Goal: Task Accomplishment & Management: Manage account settings

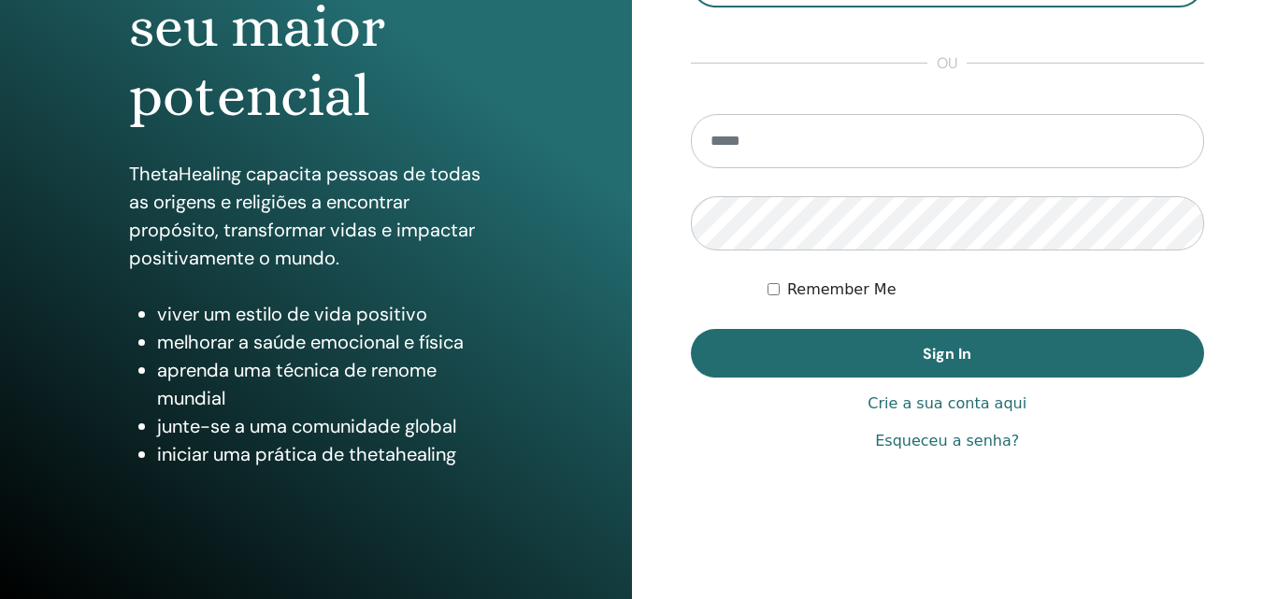
scroll to position [298, 0]
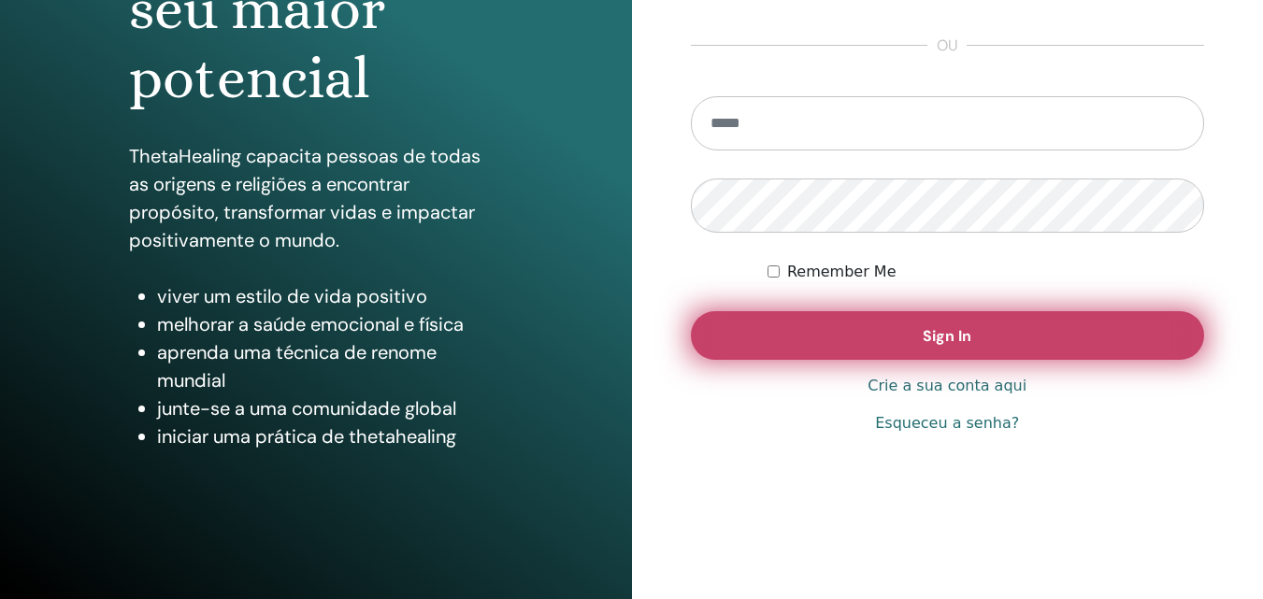
type input "**********"
click at [876, 327] on button "Sign In" at bounding box center [948, 335] width 514 height 49
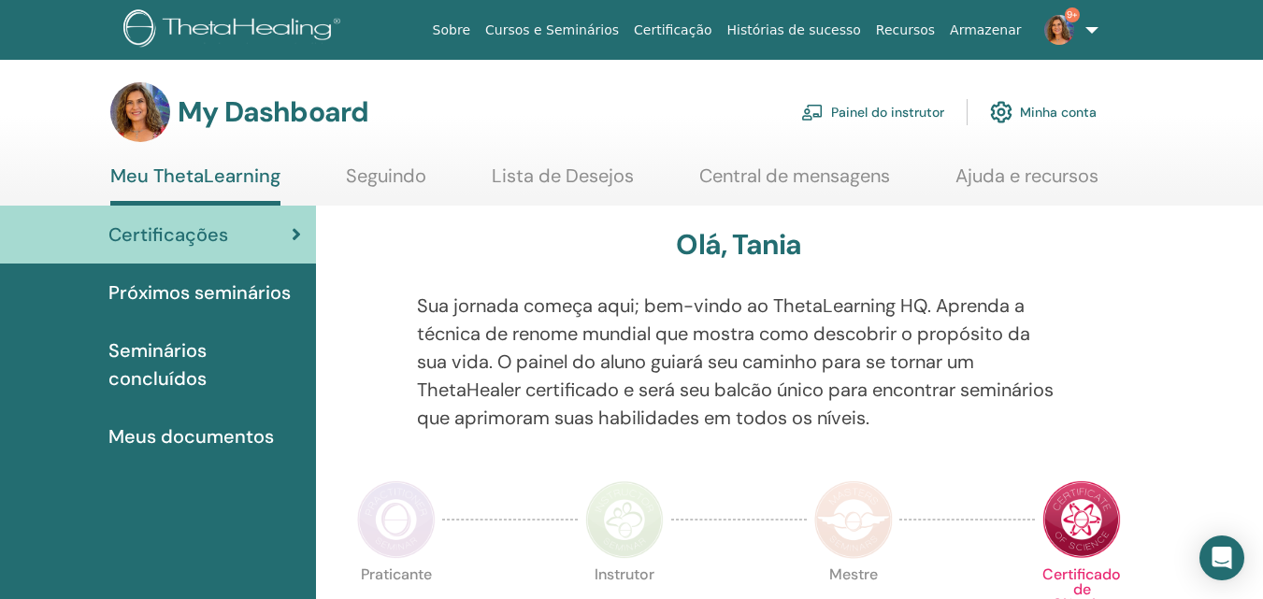
click at [877, 111] on link "Painel do instrutor" at bounding box center [872, 112] width 143 height 41
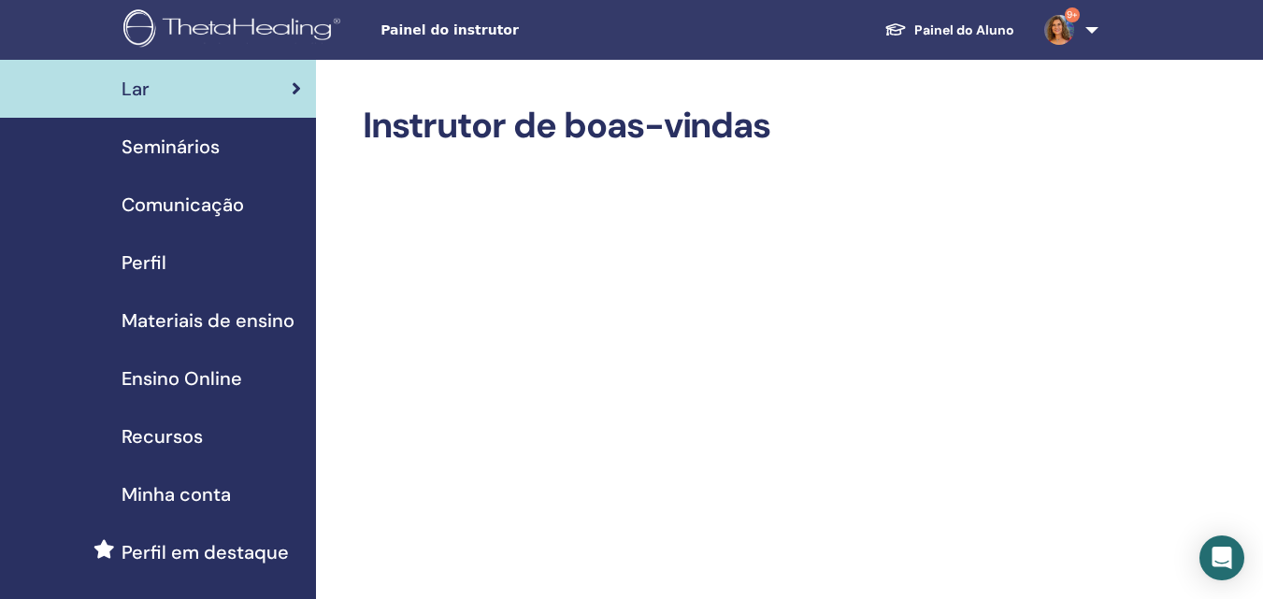
click at [183, 146] on span "Seminários" at bounding box center [171, 147] width 98 height 28
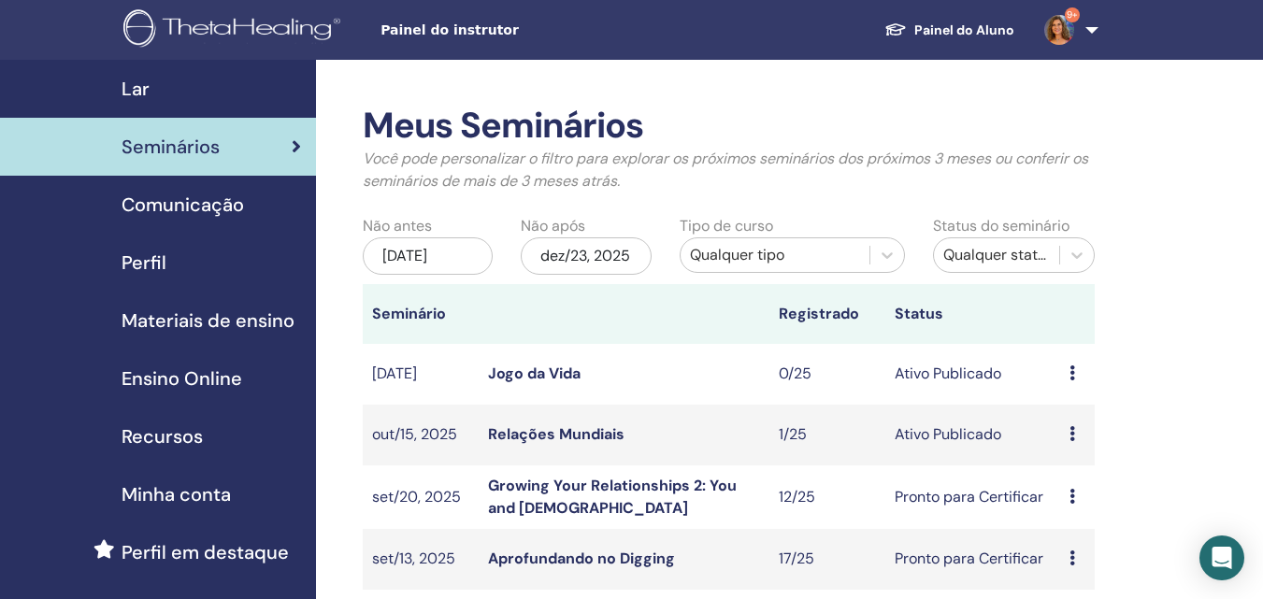
scroll to position [94, 0]
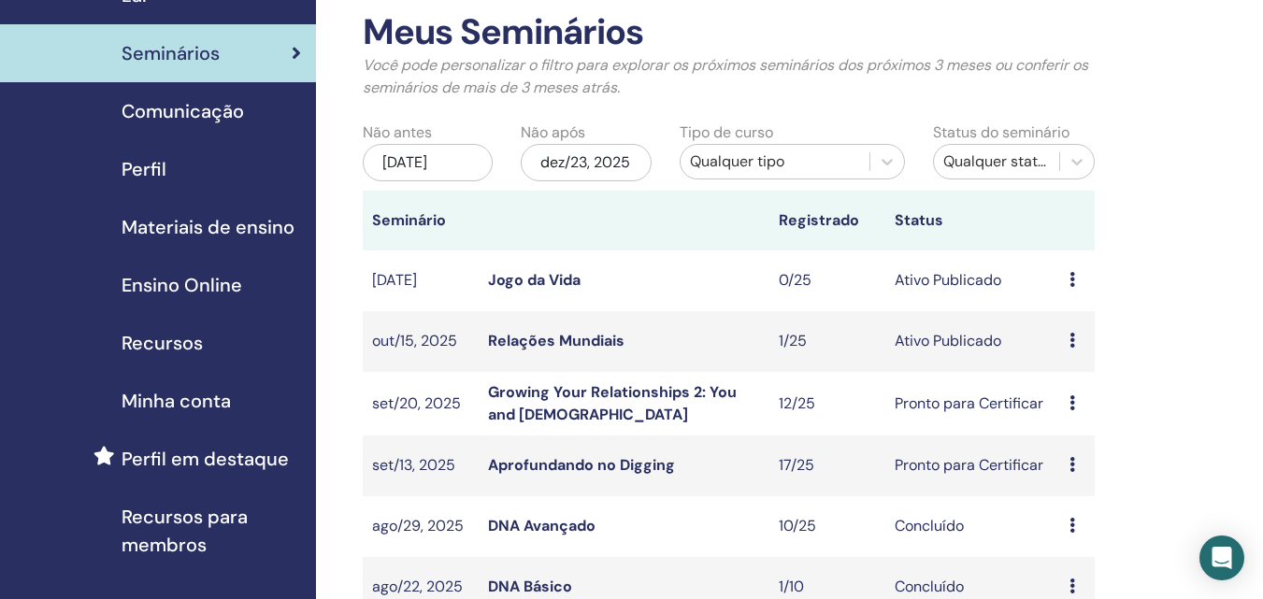
click at [642, 390] on link "Growing Your Relationships 2: You and God" at bounding box center [612, 403] width 249 height 42
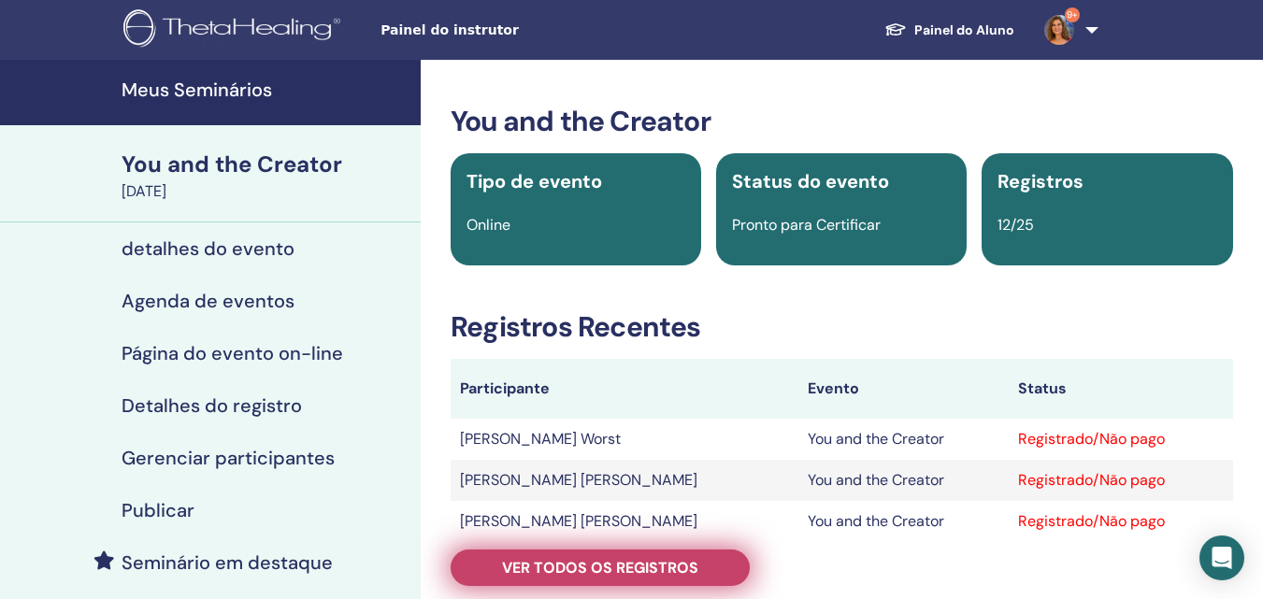
click at [595, 573] on span "Ver todos os registros" at bounding box center [600, 568] width 196 height 20
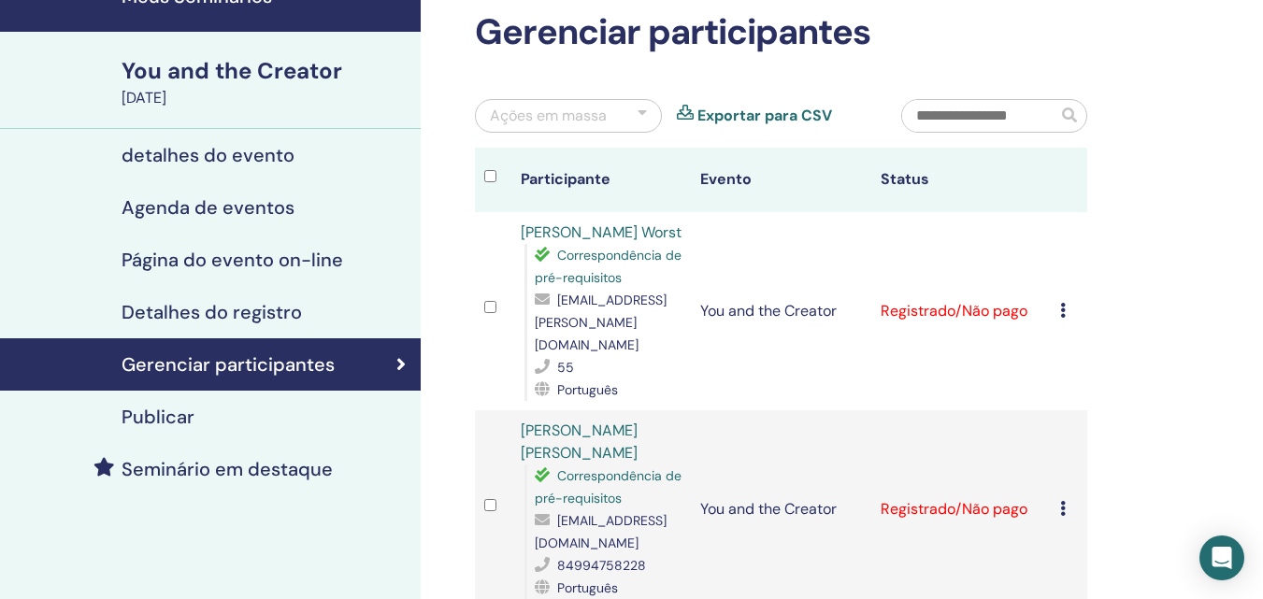
scroll to position [187, 0]
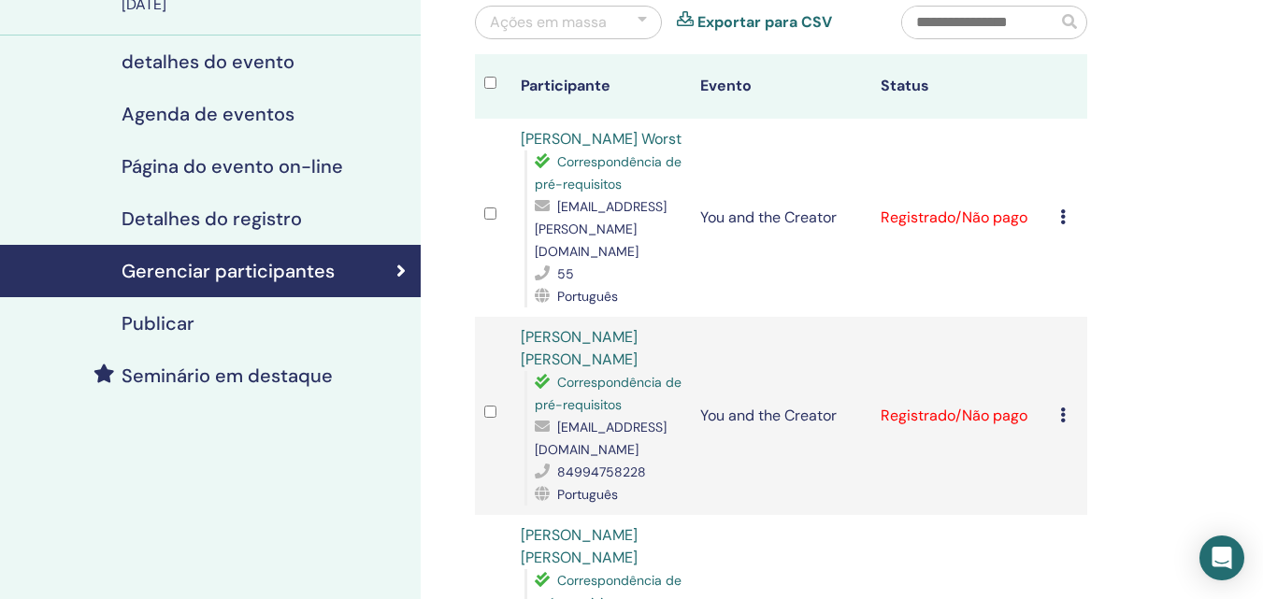
click at [1067, 218] on div "Cancelar registro Não certifique-se automaticamente Marcar como pago Marcar com…" at bounding box center [1069, 218] width 18 height 22
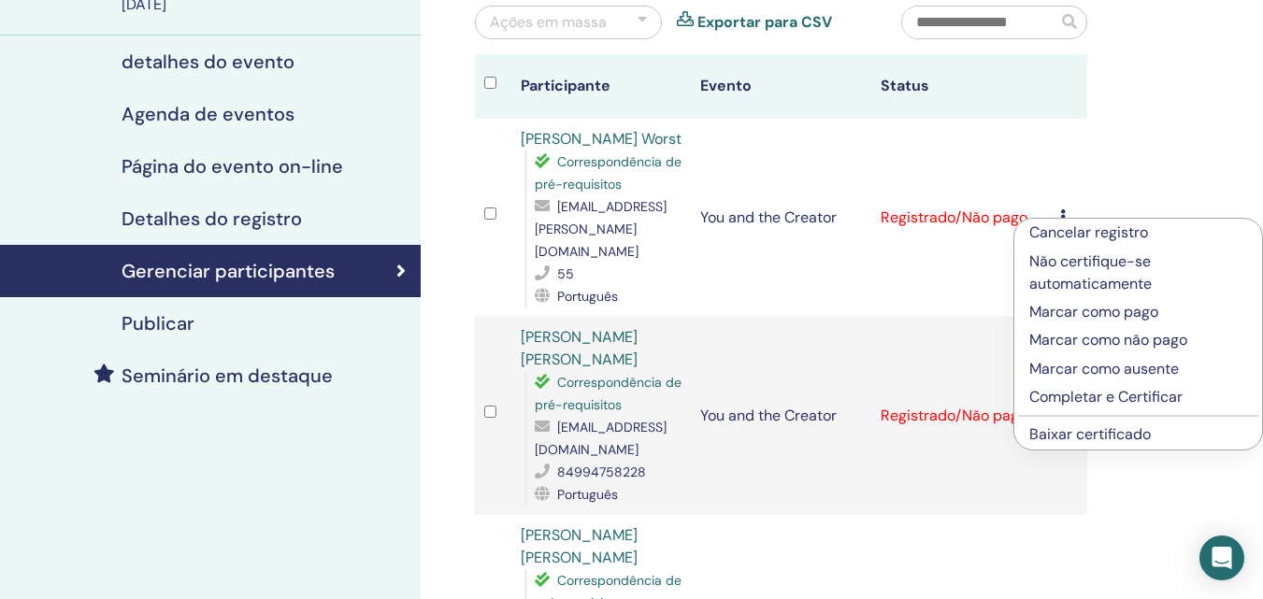
click at [1050, 395] on p "Completar e Certificar" at bounding box center [1139, 397] width 218 height 22
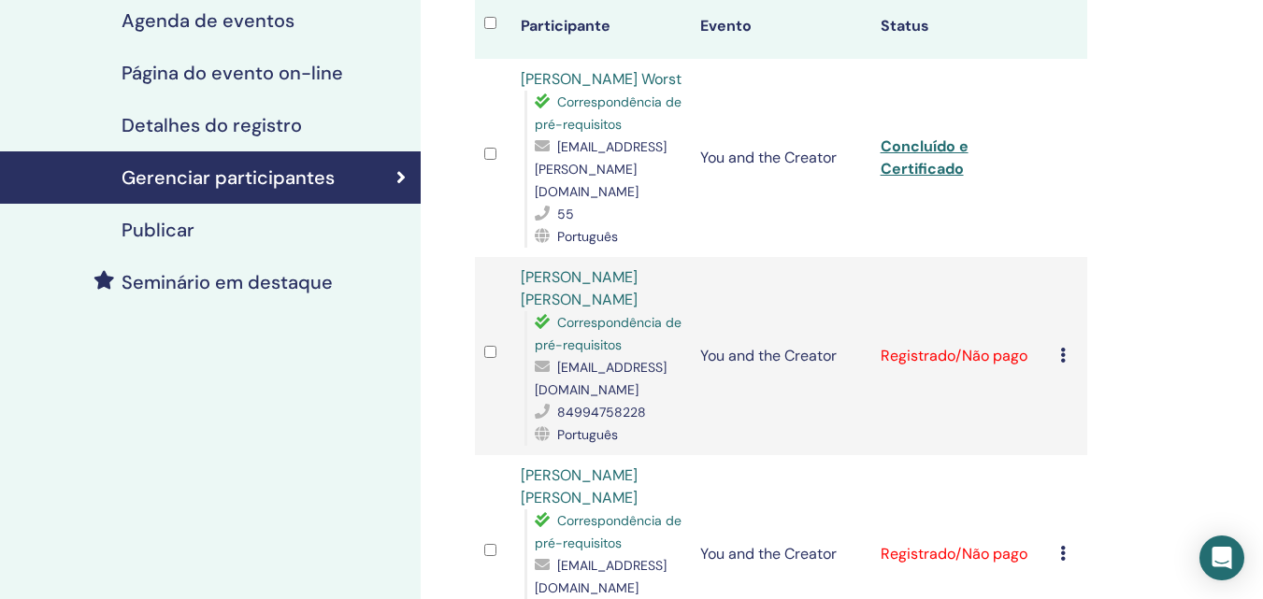
scroll to position [374, 0]
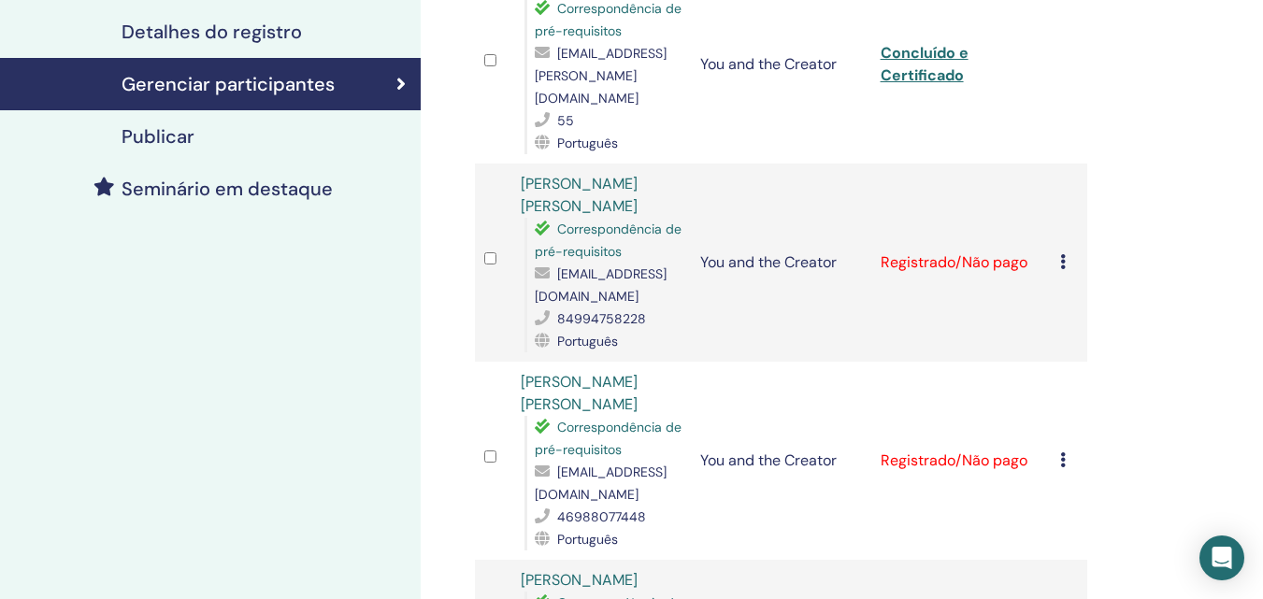
click at [1059, 259] on td "Cancelar registro Não certifique-se automaticamente Marcar como pago Marcar com…" at bounding box center [1069, 263] width 36 height 198
click at [1064, 266] on icon at bounding box center [1063, 261] width 6 height 15
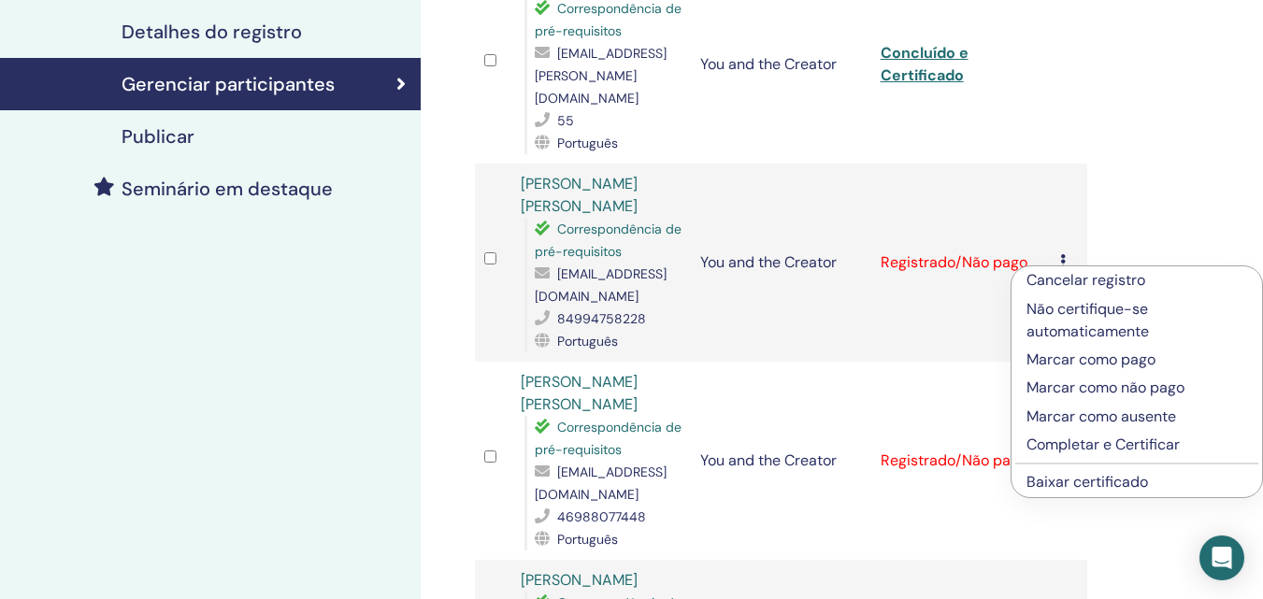
click at [1059, 446] on p "Completar e Certificar" at bounding box center [1137, 445] width 221 height 22
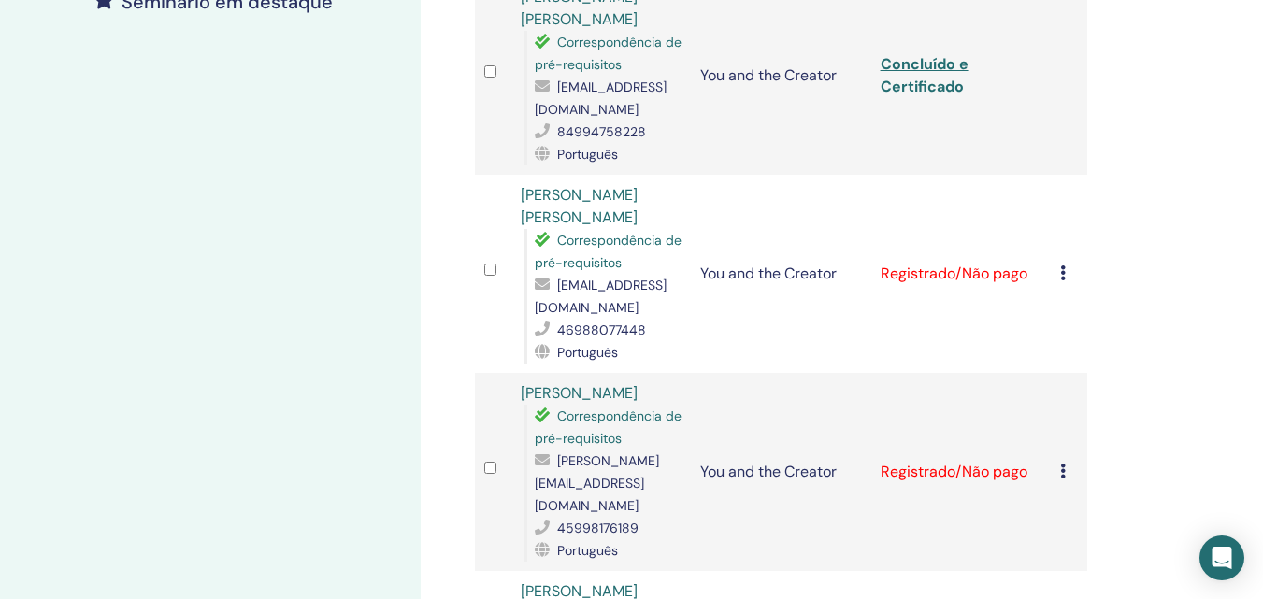
scroll to position [655, 0]
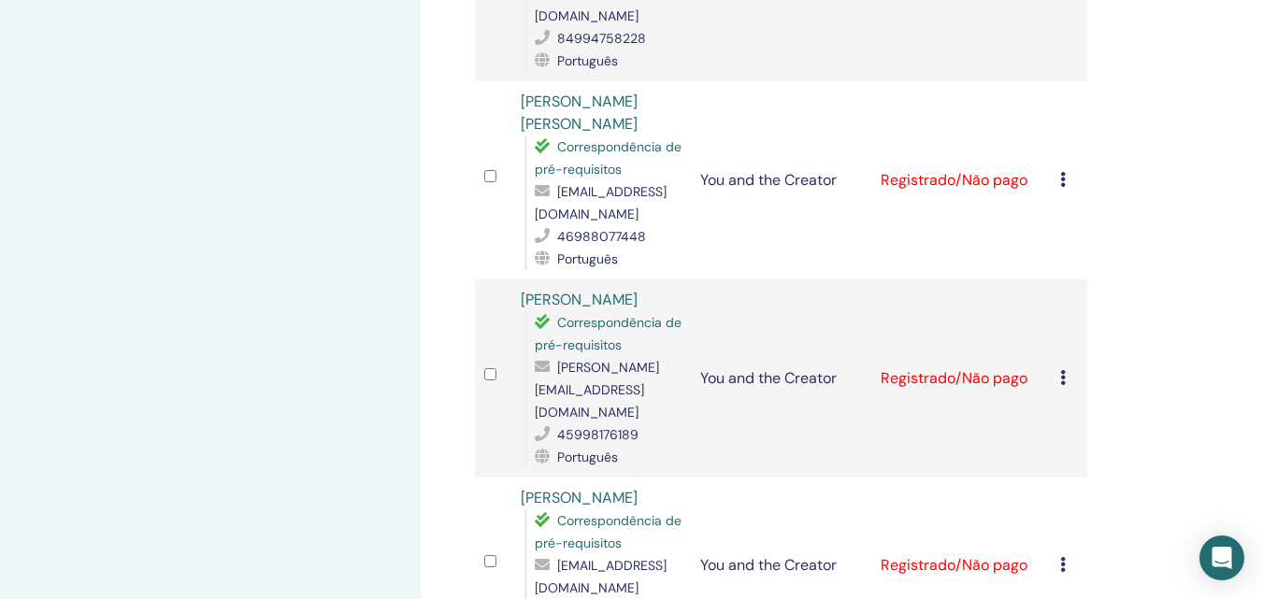
click at [1061, 182] on icon at bounding box center [1063, 179] width 6 height 15
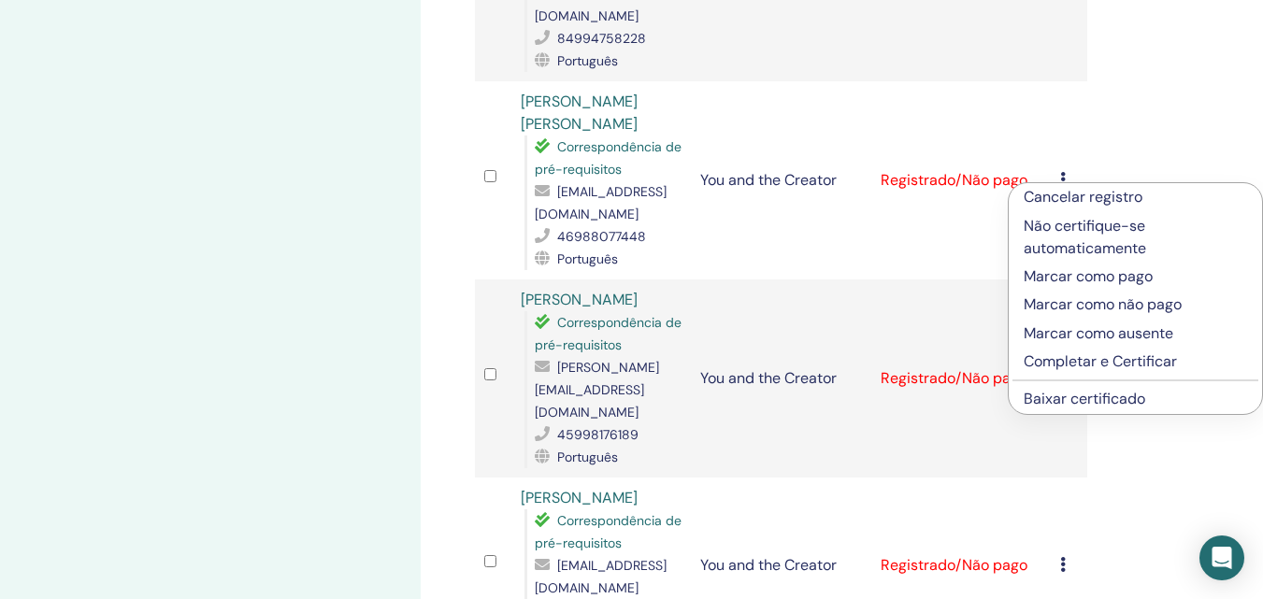
click at [1036, 360] on p "Completar e Certificar" at bounding box center [1135, 362] width 223 height 22
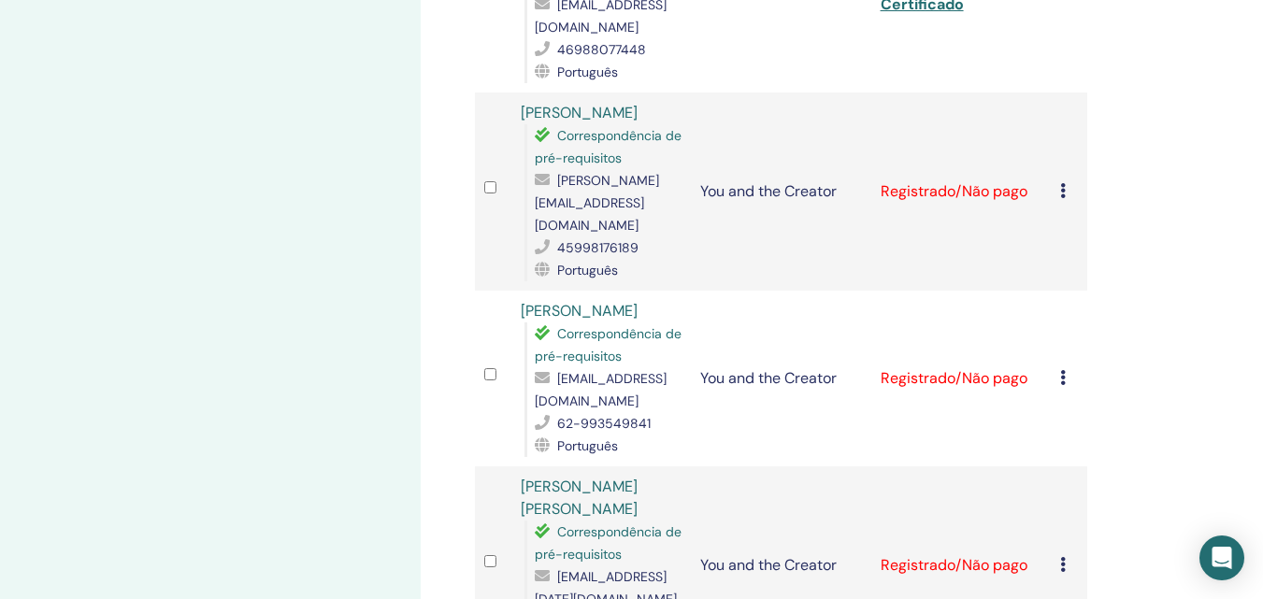
scroll to position [935, 0]
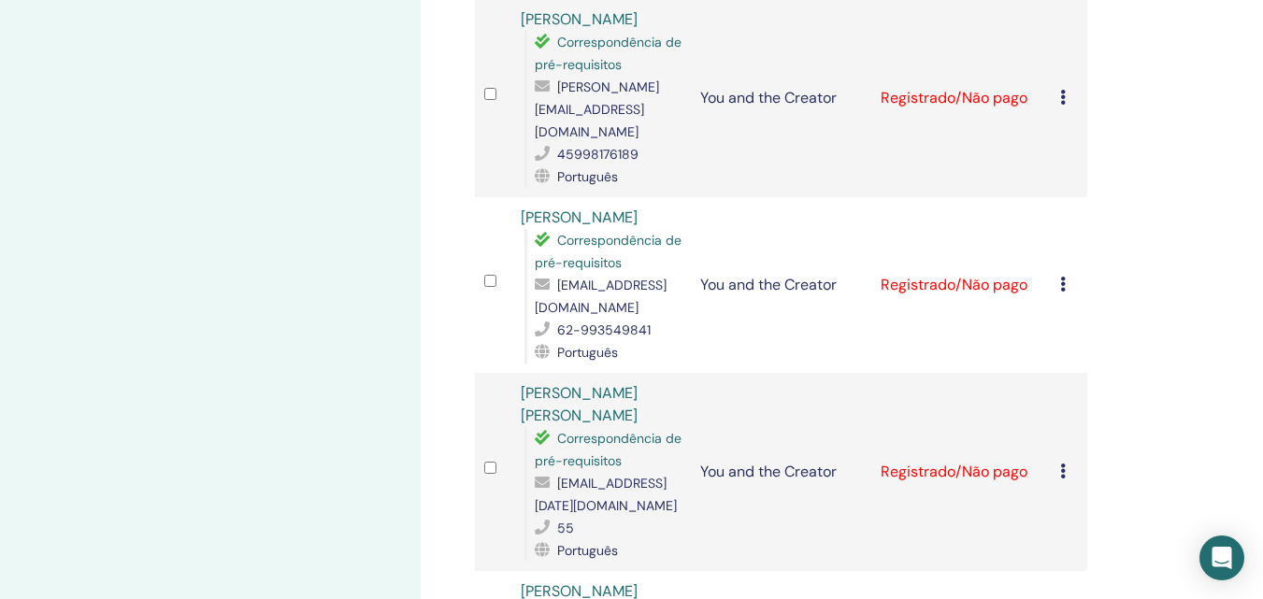
click at [1065, 98] on icon at bounding box center [1063, 97] width 6 height 15
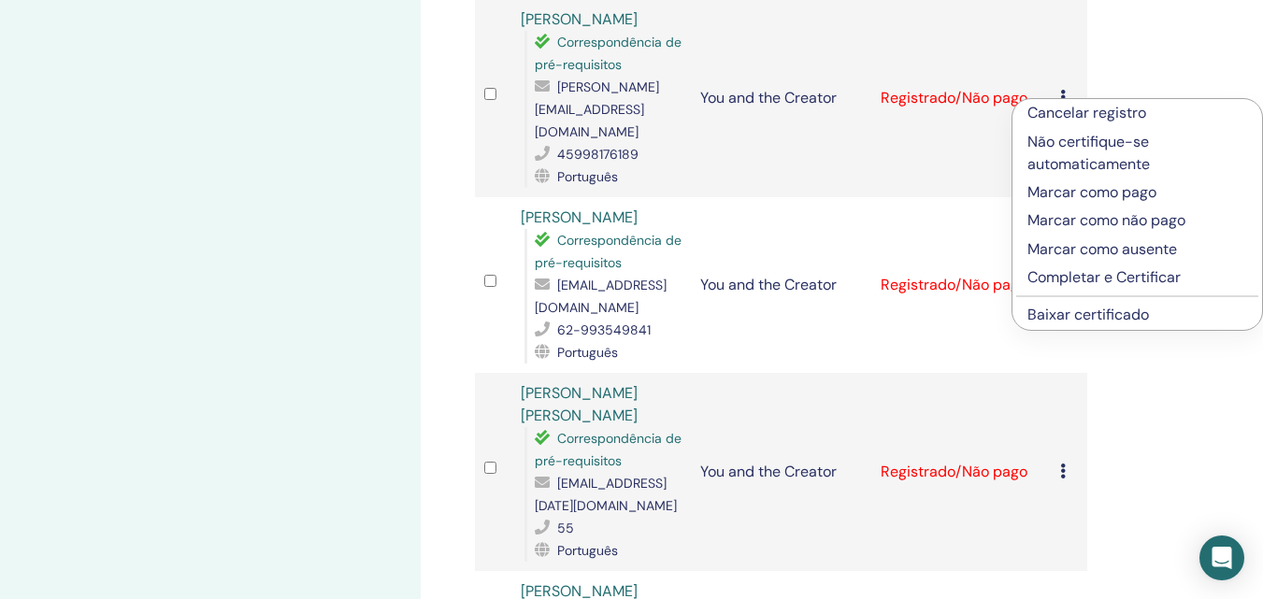
click at [1054, 281] on p "Completar e Certificar" at bounding box center [1138, 278] width 220 height 22
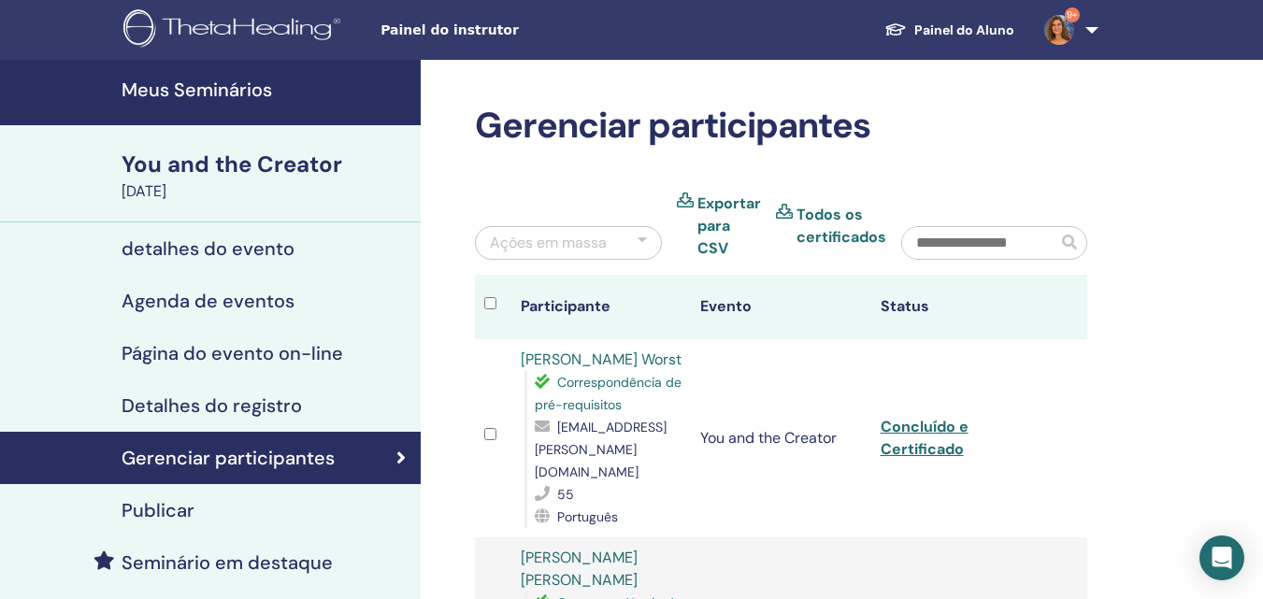
scroll to position [935, 0]
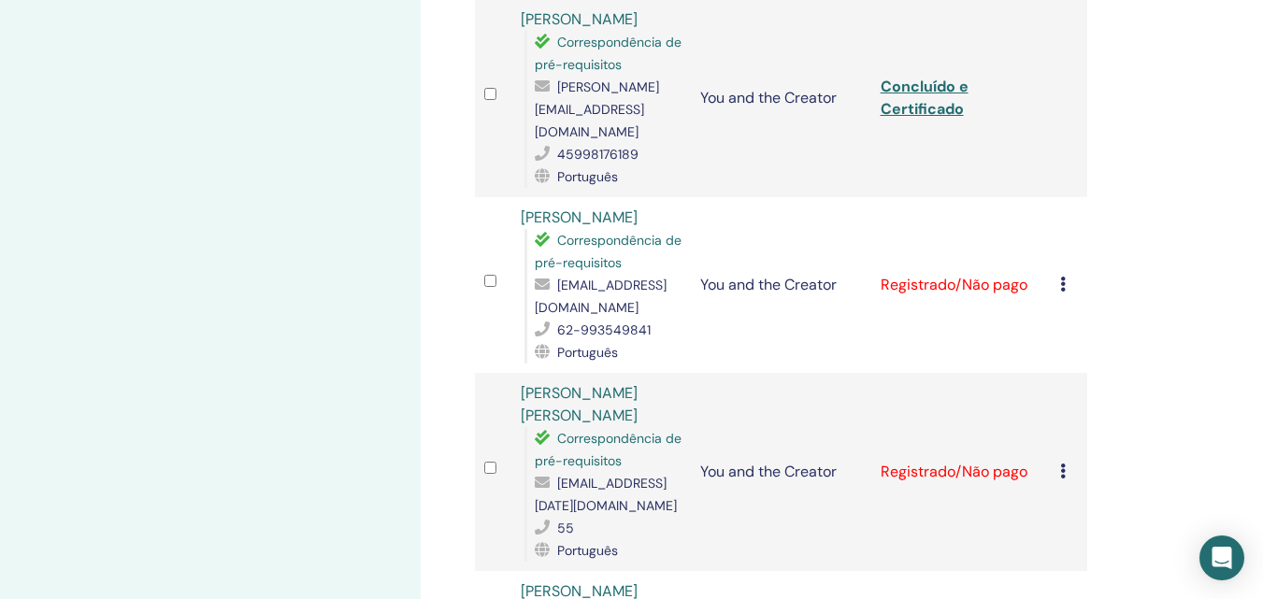
click at [1061, 286] on icon at bounding box center [1063, 284] width 6 height 15
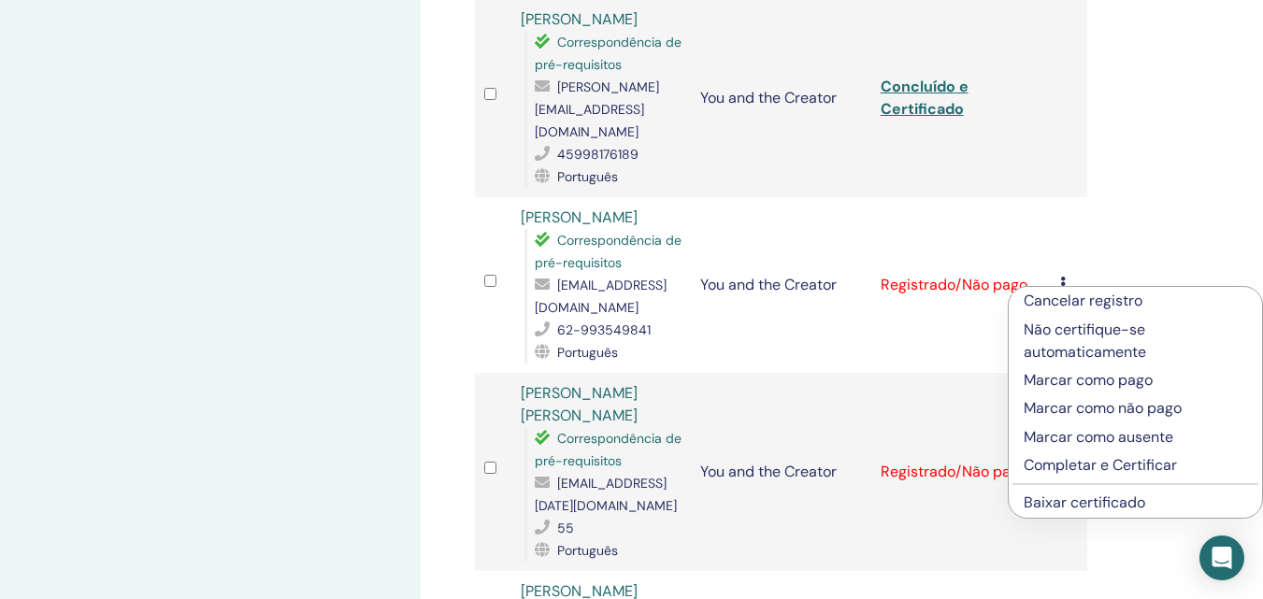
click at [1067, 470] on p "Completar e Certificar" at bounding box center [1135, 465] width 223 height 22
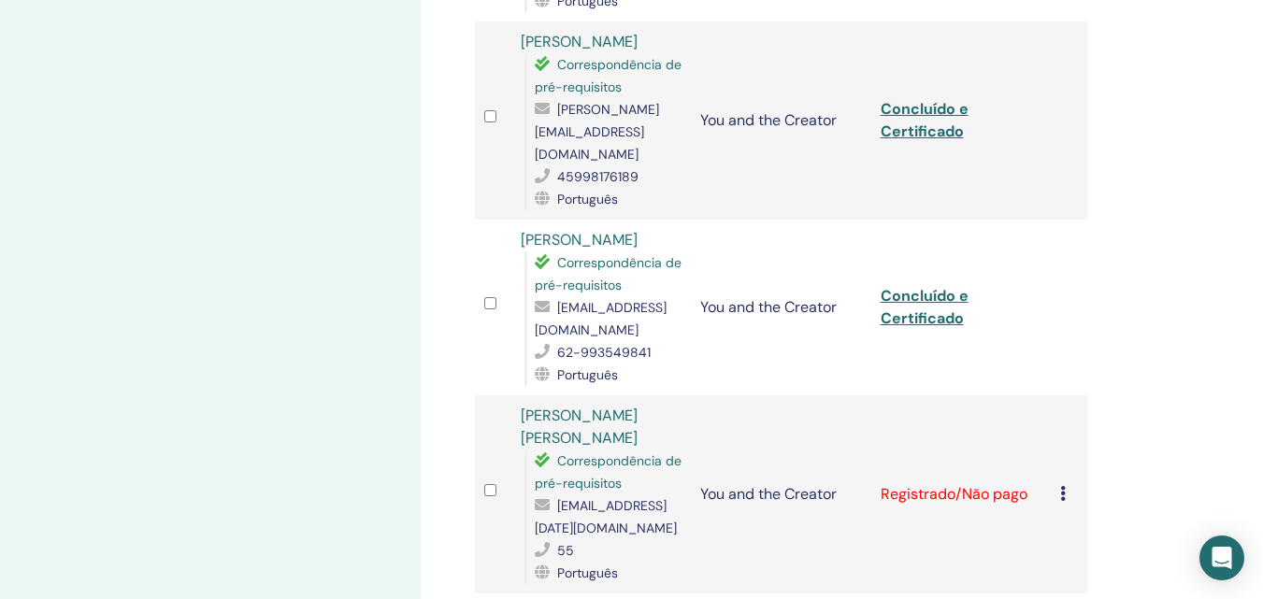
scroll to position [1287, 0]
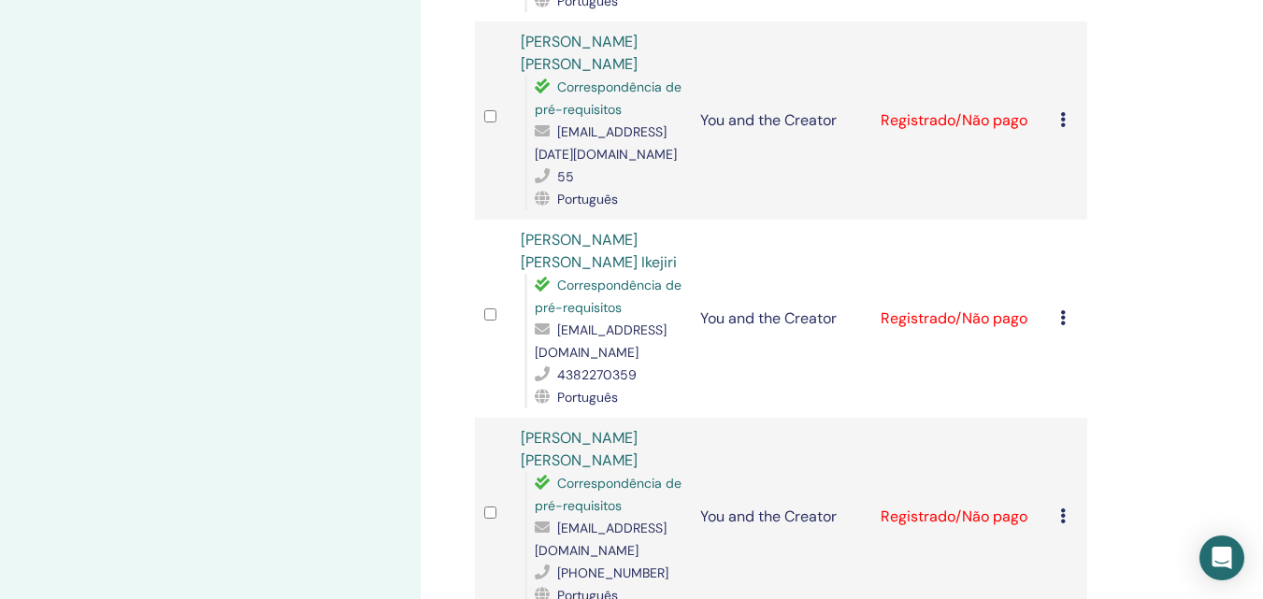
click at [1062, 116] on icon at bounding box center [1063, 119] width 6 height 15
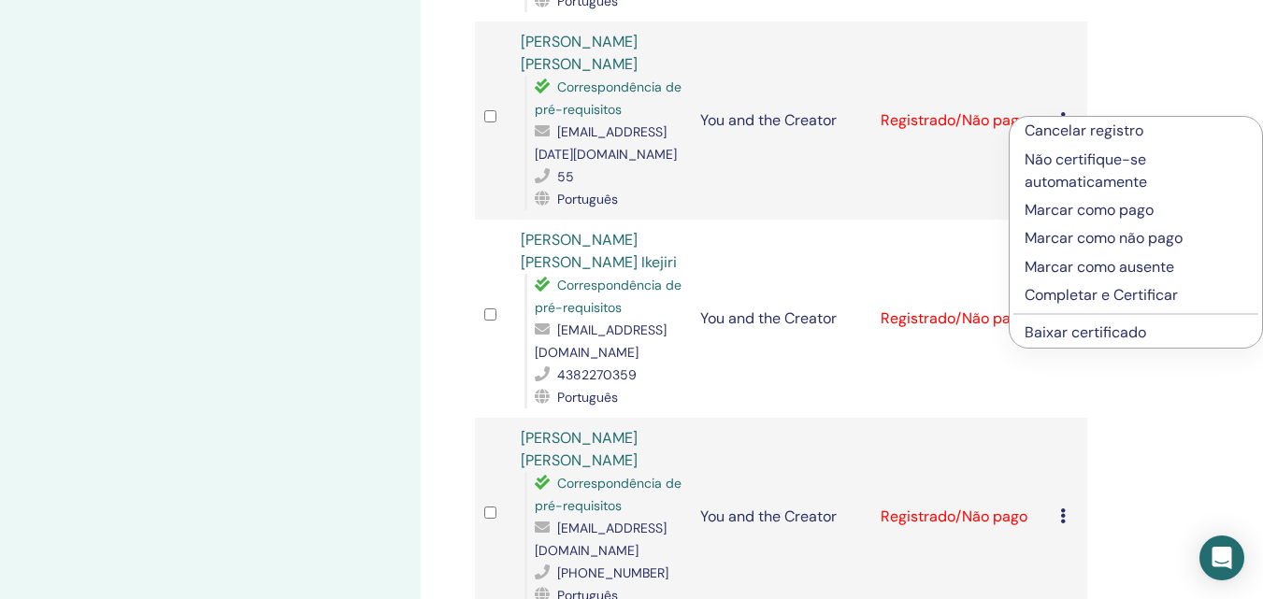
click at [1077, 296] on p "Completar e Certificar" at bounding box center [1136, 295] width 223 height 22
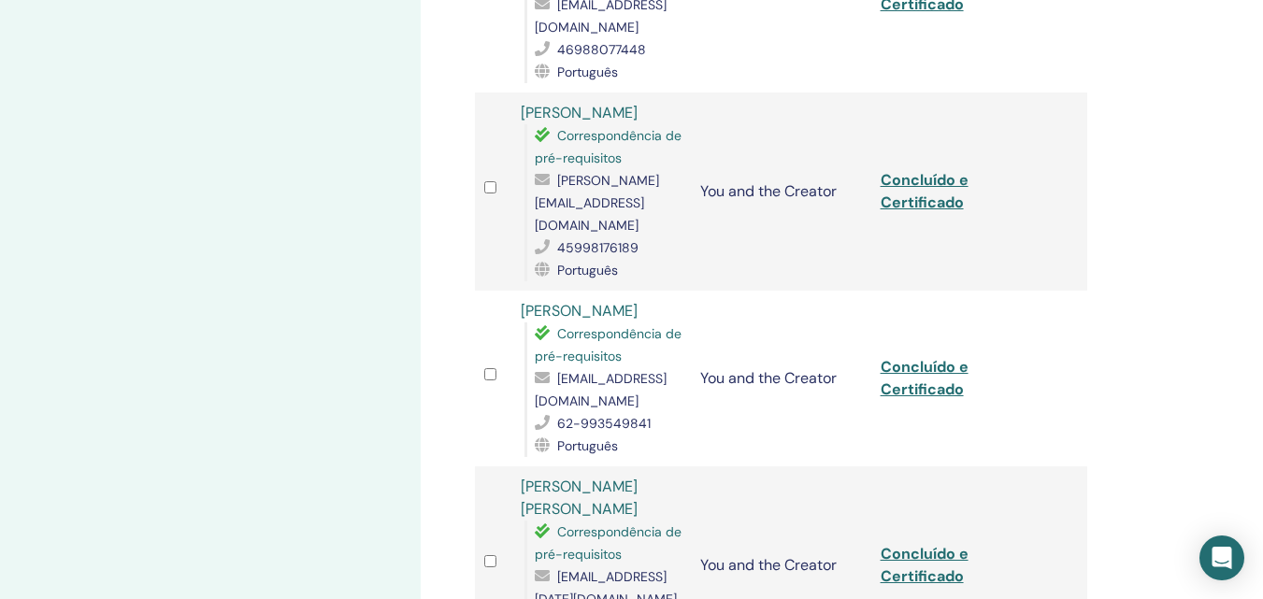
scroll to position [1496, 0]
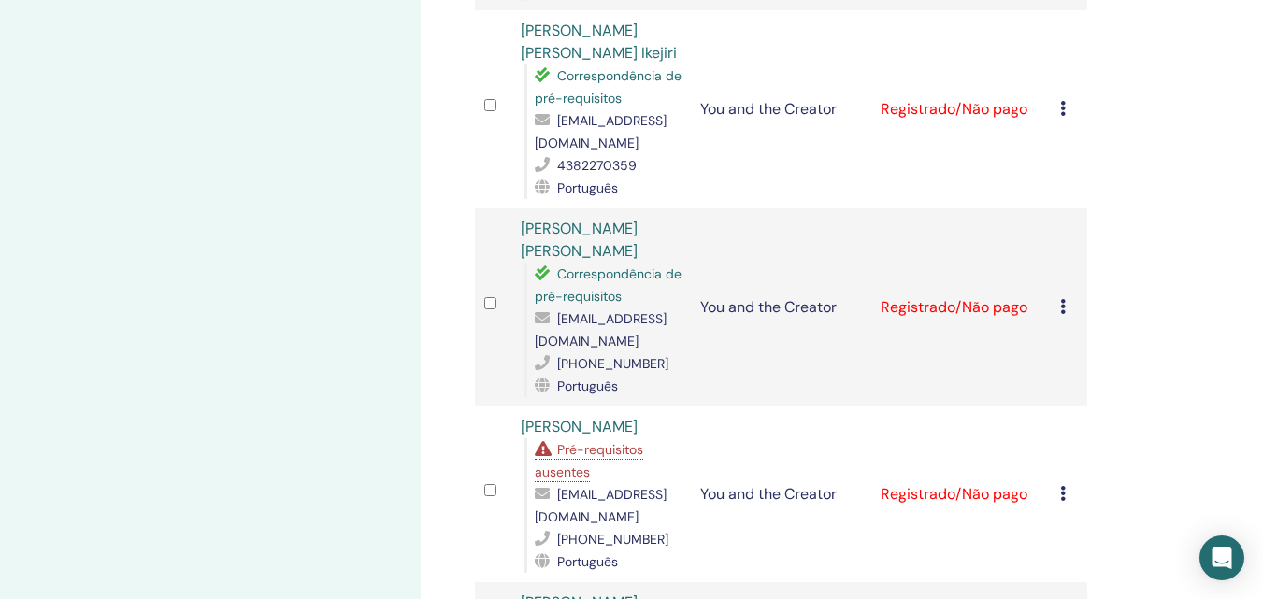
click at [1065, 111] on icon at bounding box center [1063, 108] width 6 height 15
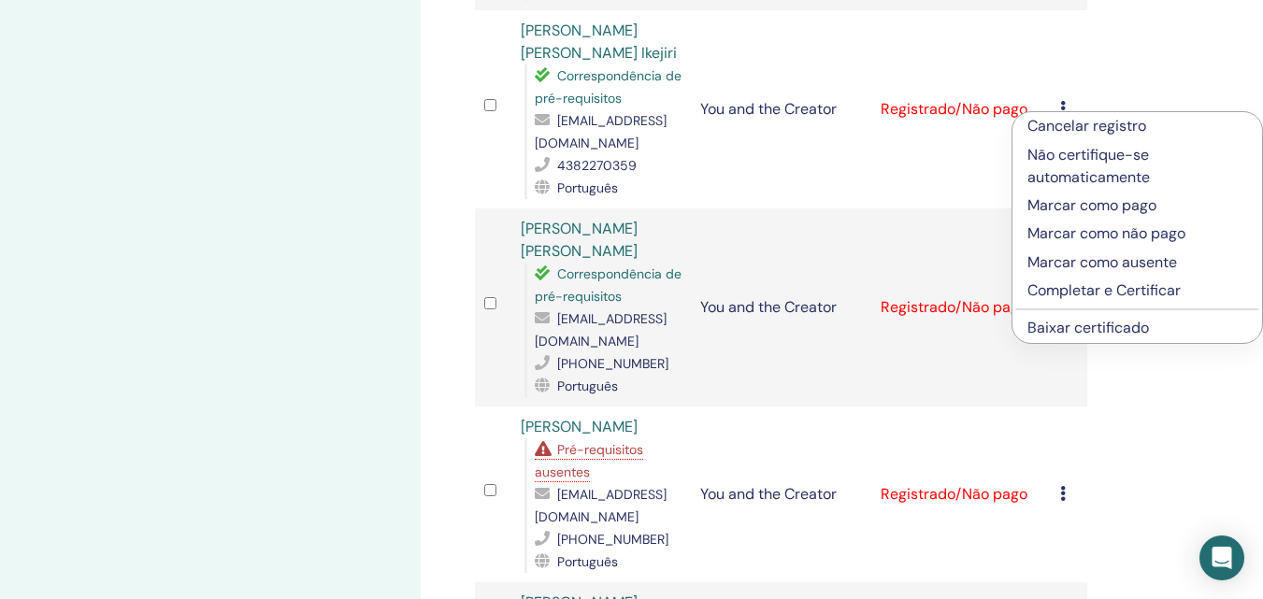
click at [1083, 289] on p "Completar e Certificar" at bounding box center [1138, 291] width 220 height 22
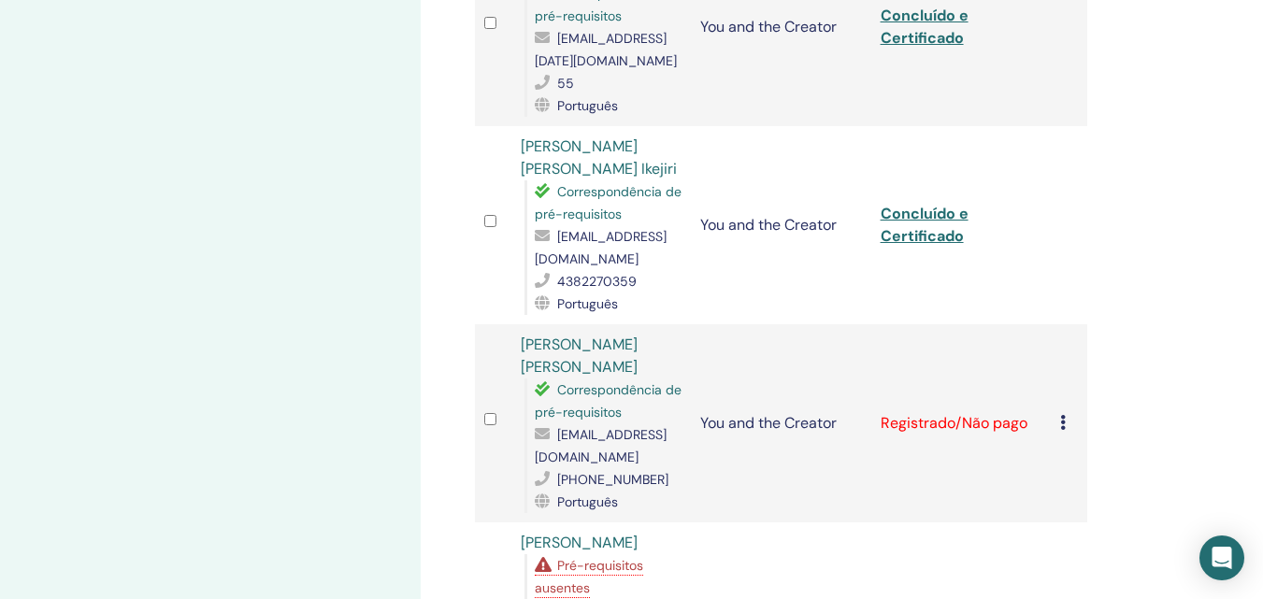
scroll to position [1567, 0]
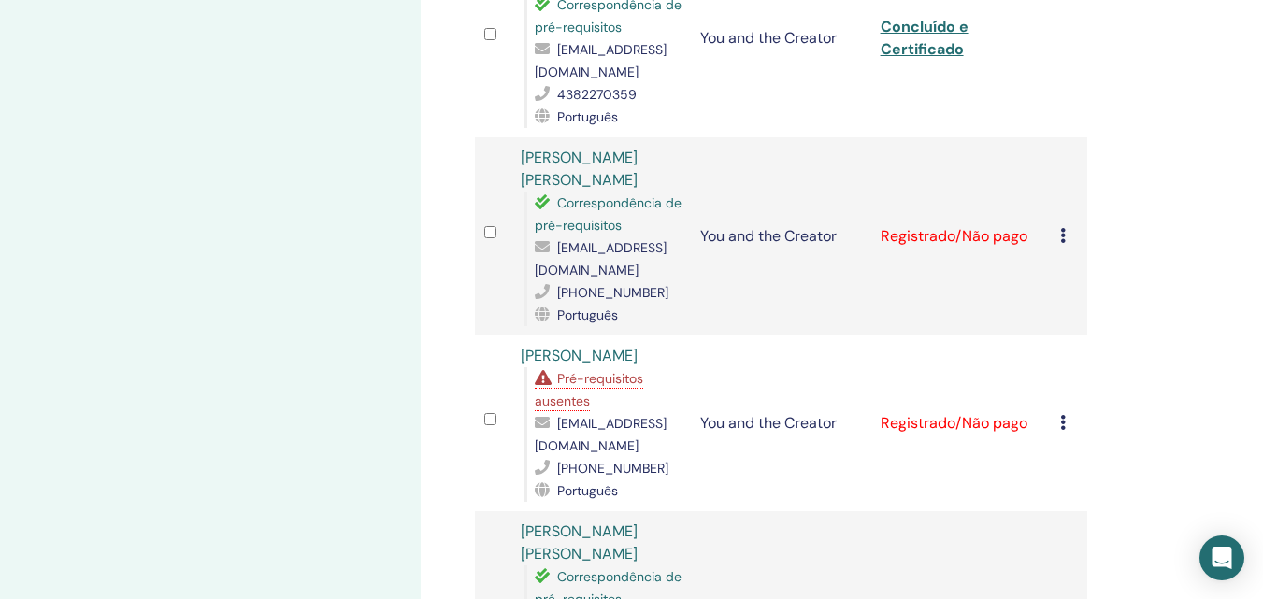
click at [1062, 238] on icon at bounding box center [1063, 235] width 6 height 15
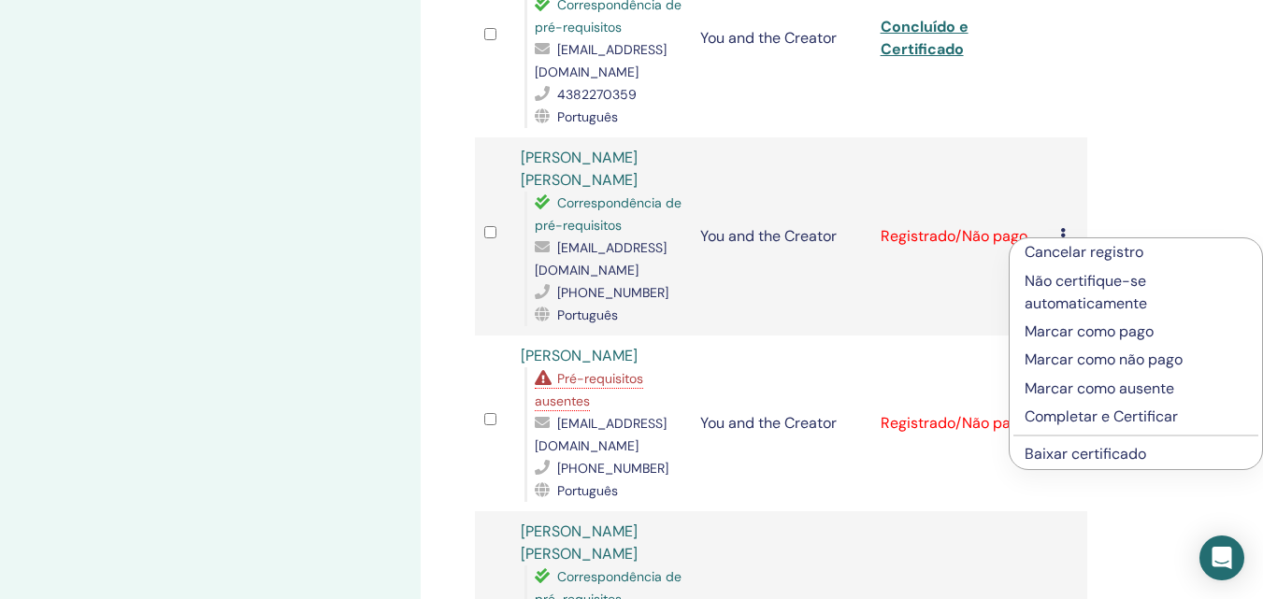
click at [1085, 422] on p "Completar e Certificar" at bounding box center [1136, 417] width 223 height 22
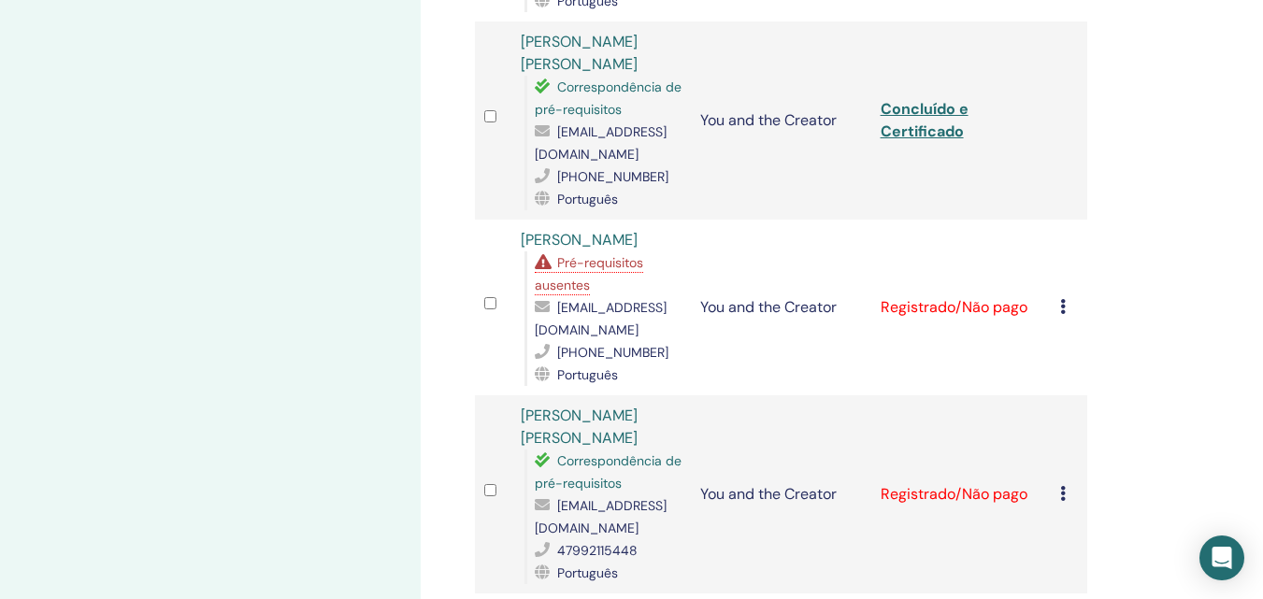
scroll to position [1777, 0]
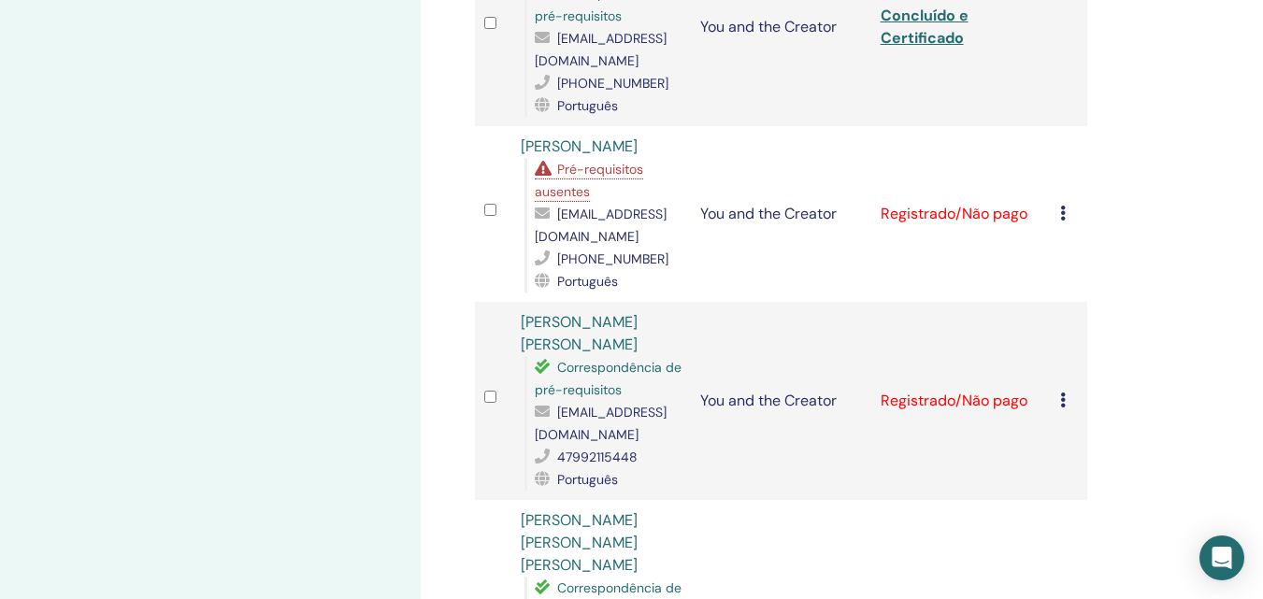
click at [622, 161] on span "Pré-requisitos ausentes" at bounding box center [589, 180] width 108 height 39
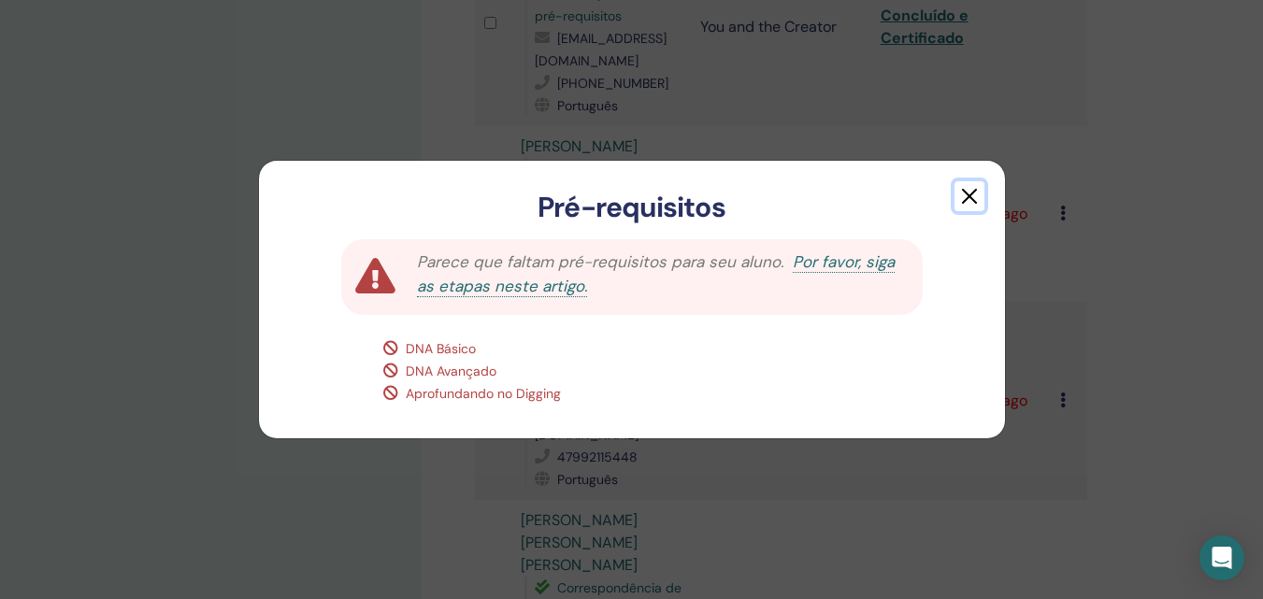
click at [973, 205] on button "button" at bounding box center [970, 196] width 30 height 30
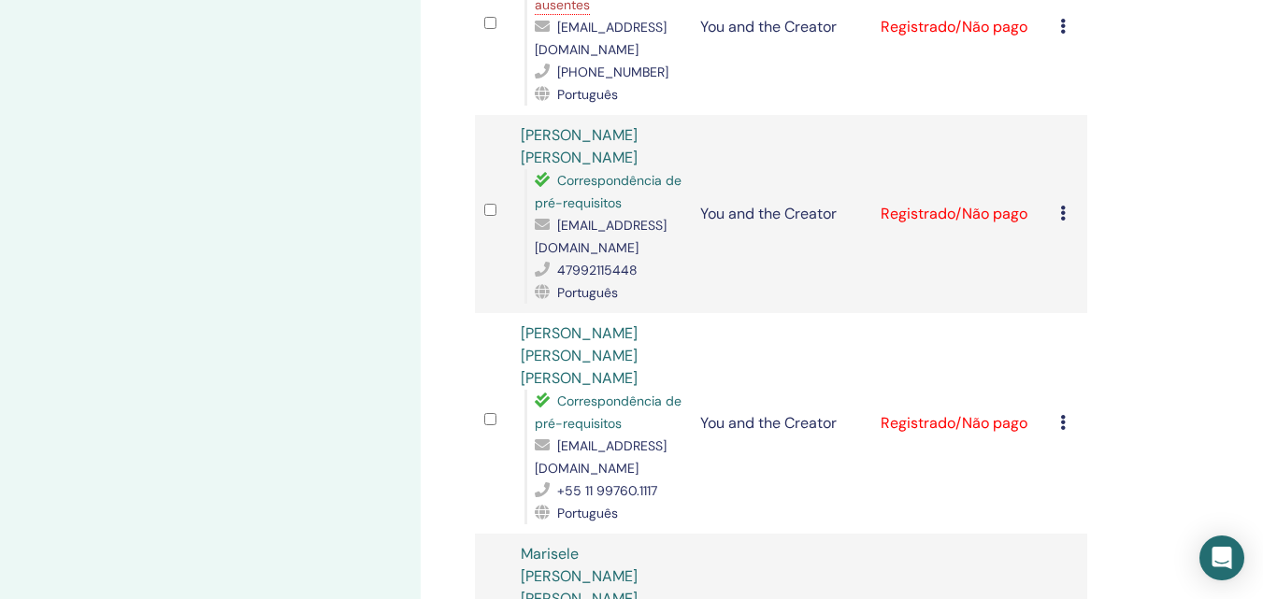
scroll to position [2057, 0]
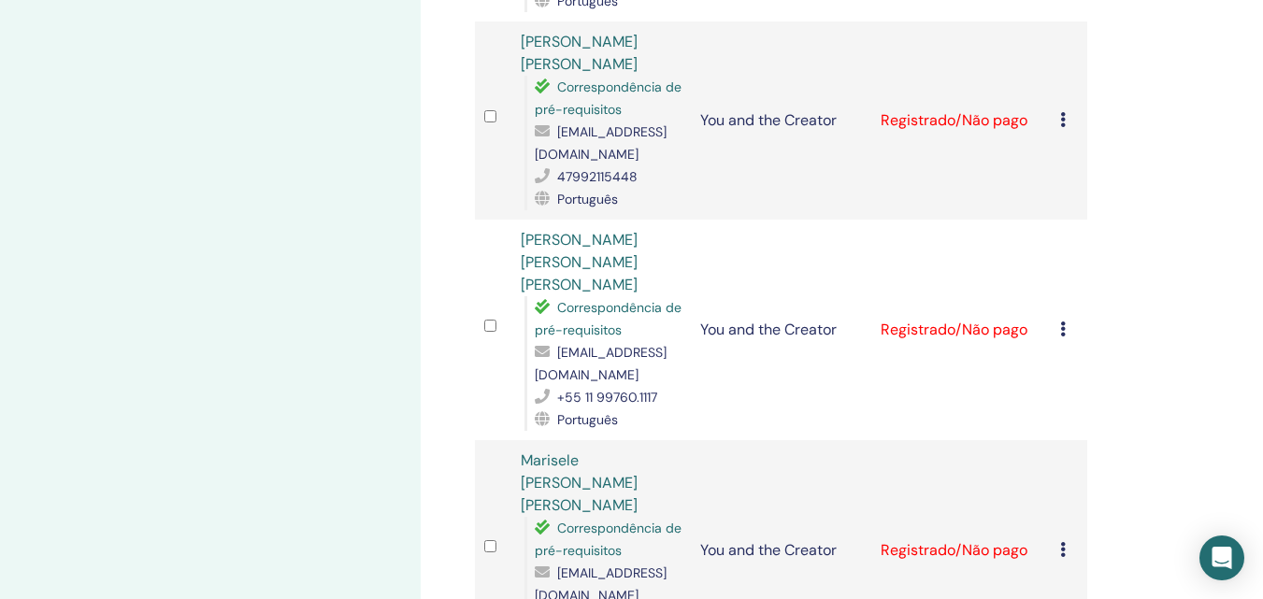
click at [1063, 118] on icon at bounding box center [1063, 119] width 6 height 15
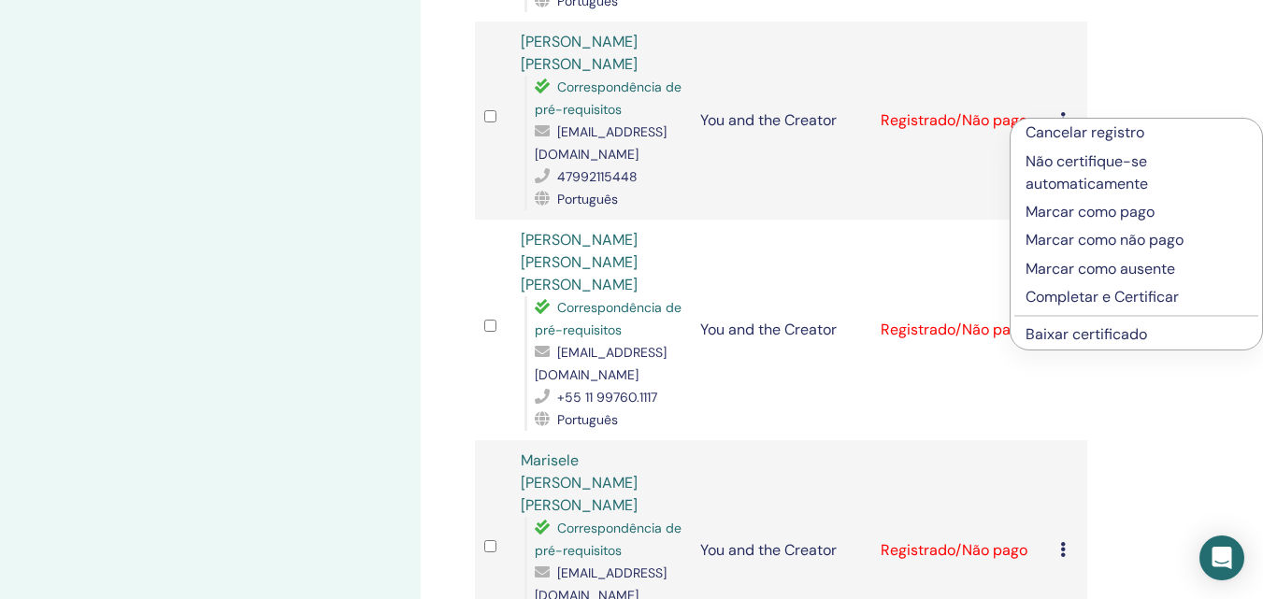
click at [1067, 299] on p "Completar e Certificar" at bounding box center [1137, 297] width 222 height 22
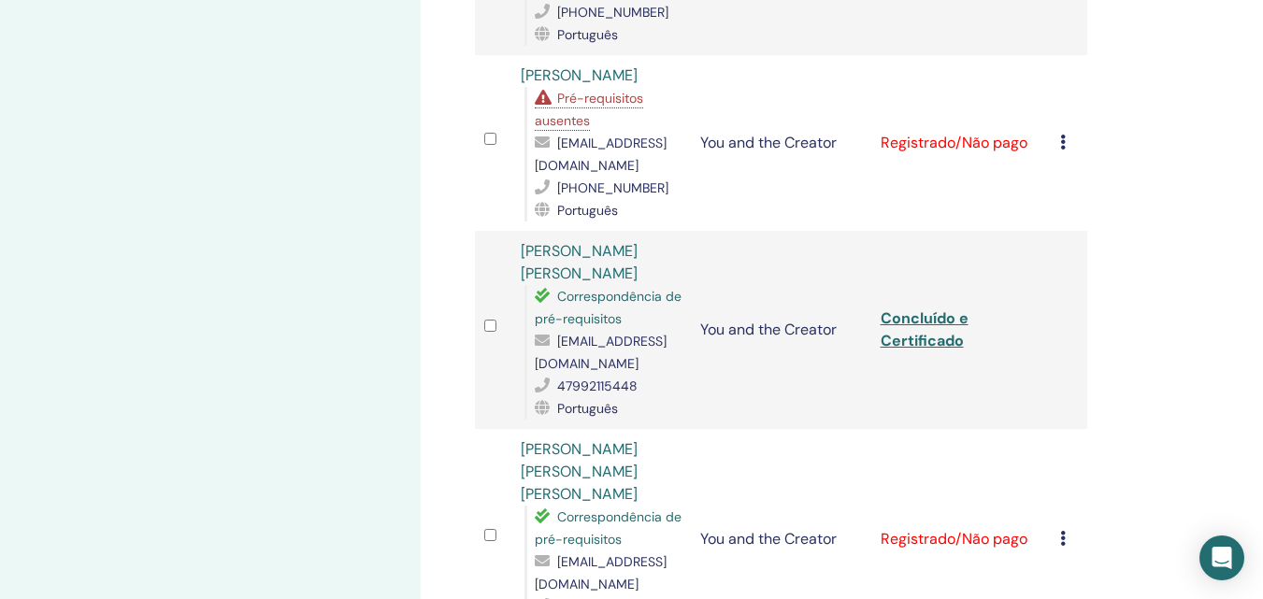
scroll to position [2222, 0]
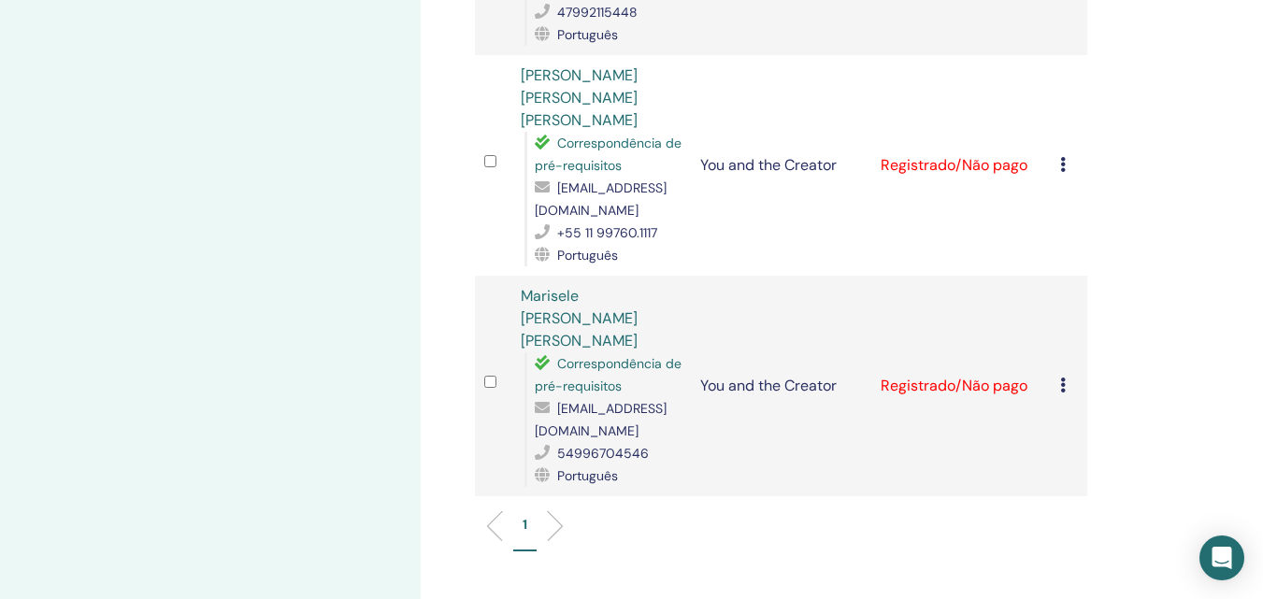
click at [1060, 157] on icon at bounding box center [1063, 164] width 6 height 15
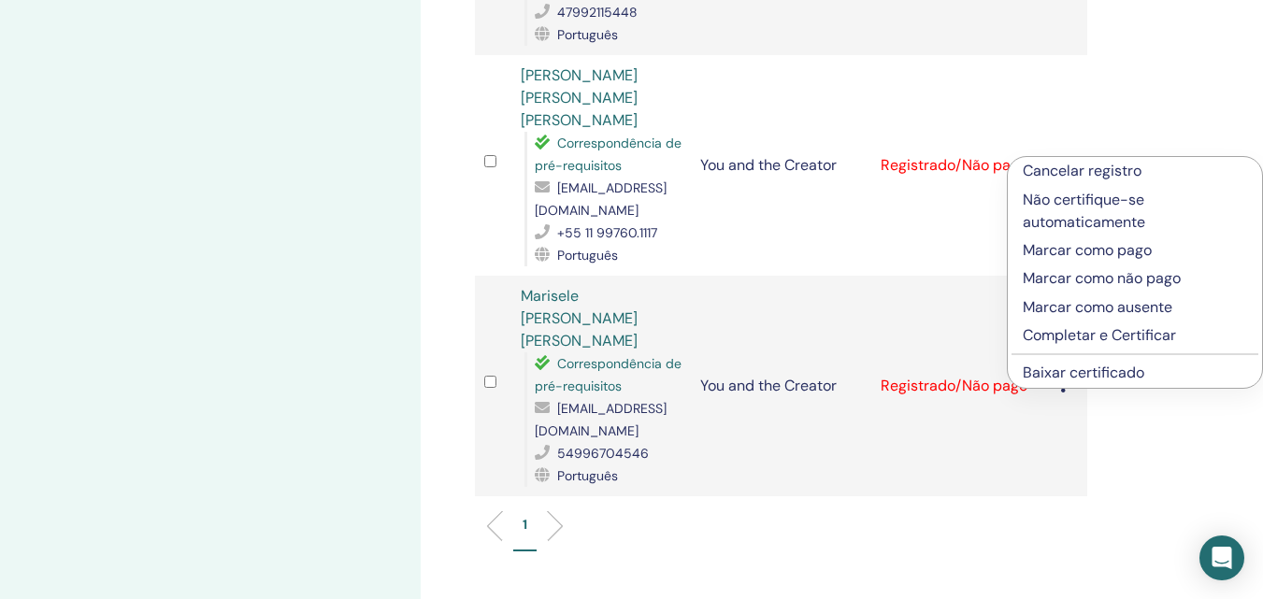
click at [1080, 336] on p "Completar e Certificar" at bounding box center [1135, 335] width 224 height 22
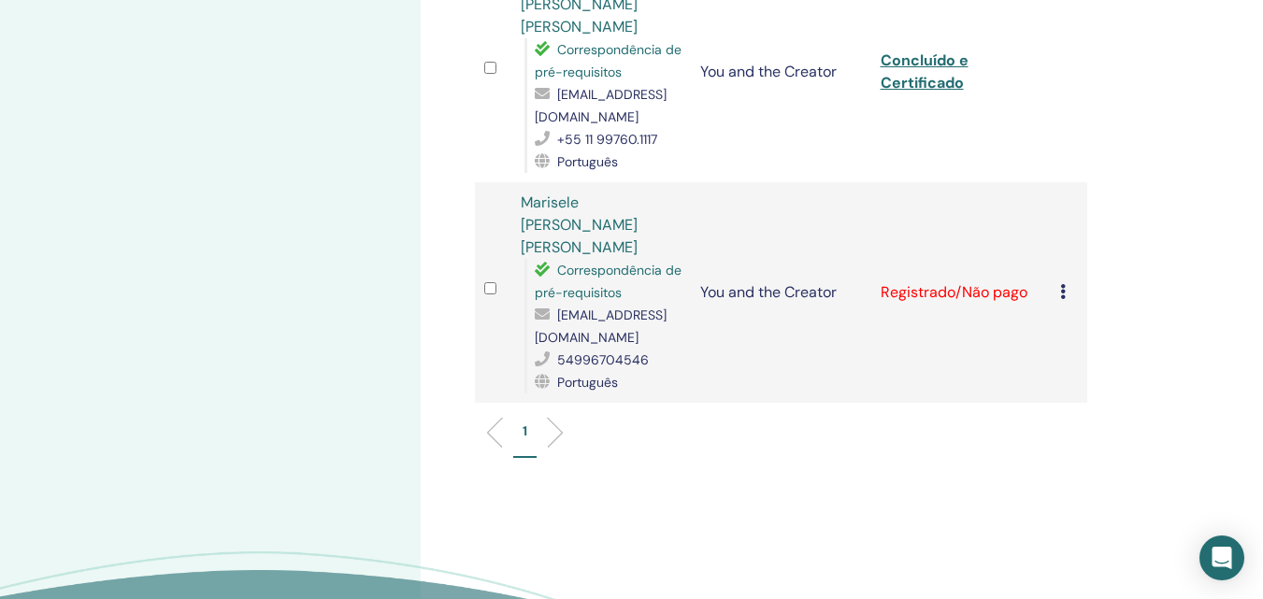
scroll to position [2409, 0]
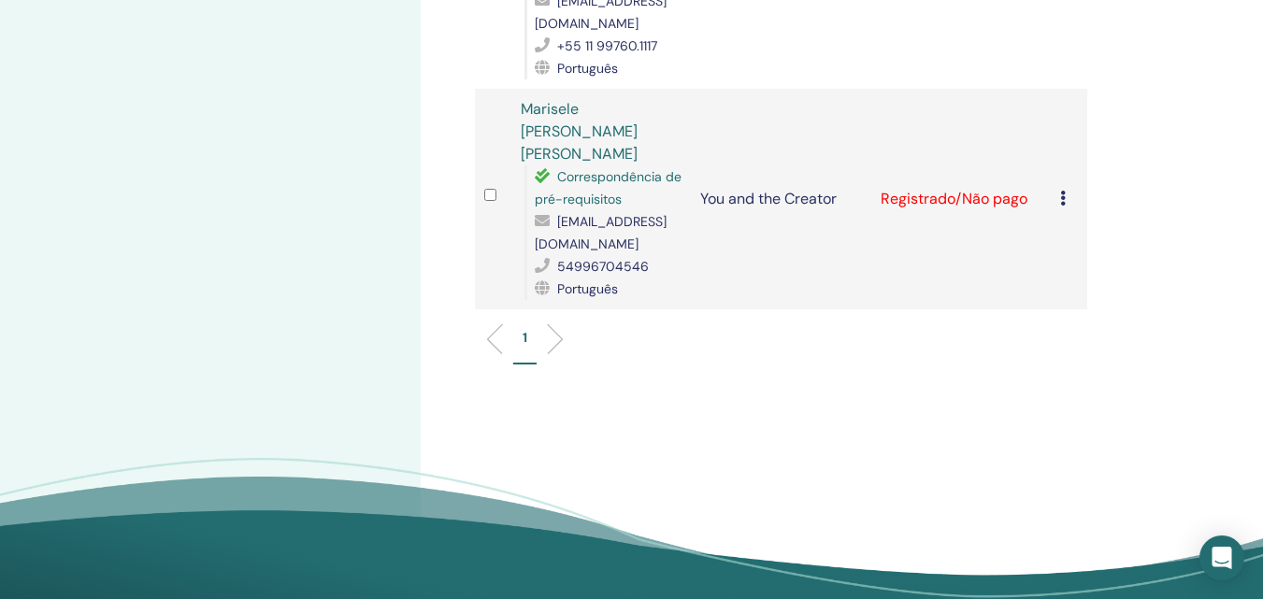
click at [1064, 191] on icon at bounding box center [1063, 198] width 6 height 15
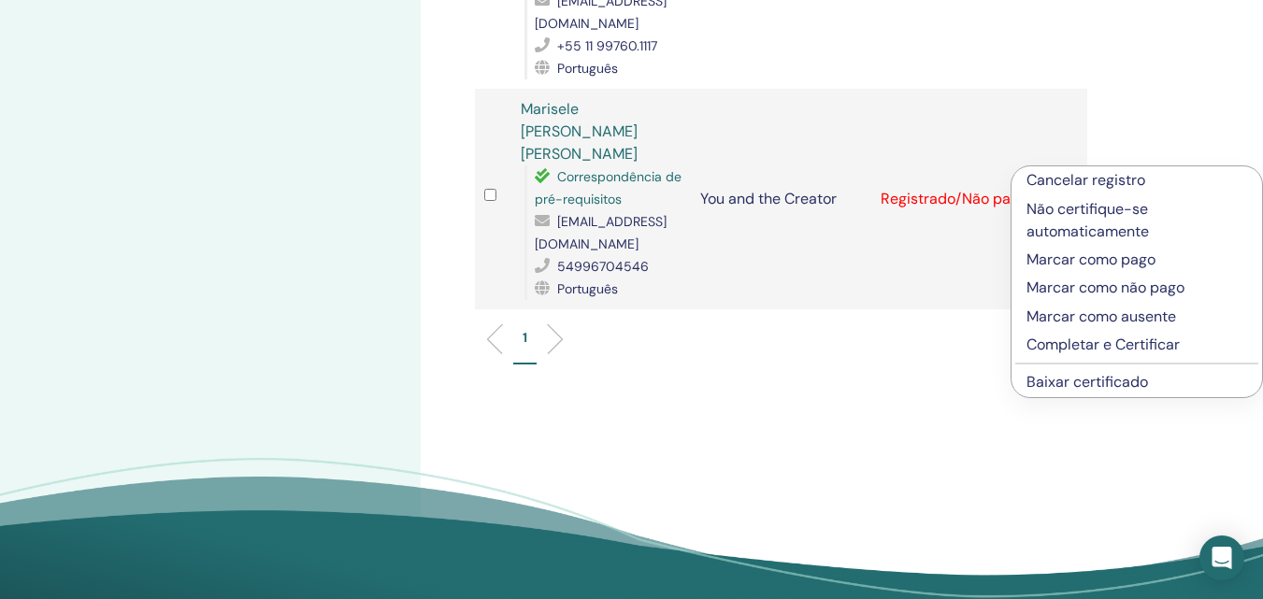
click at [1084, 345] on p "Completar e Certificar" at bounding box center [1137, 345] width 221 height 22
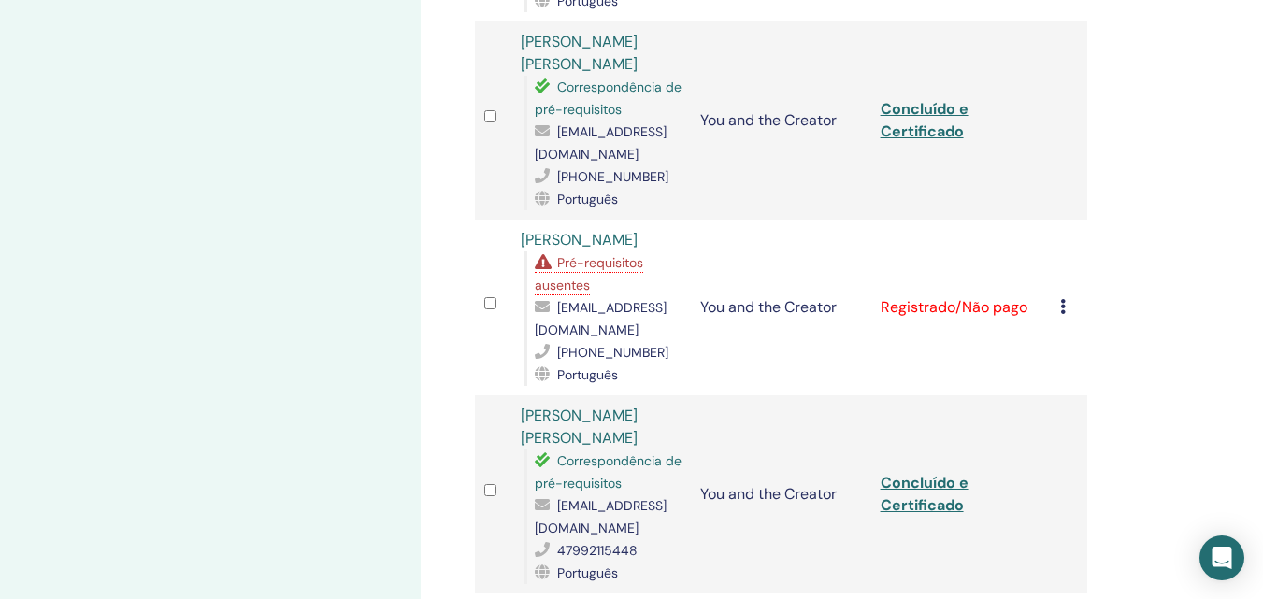
scroll to position [1777, 0]
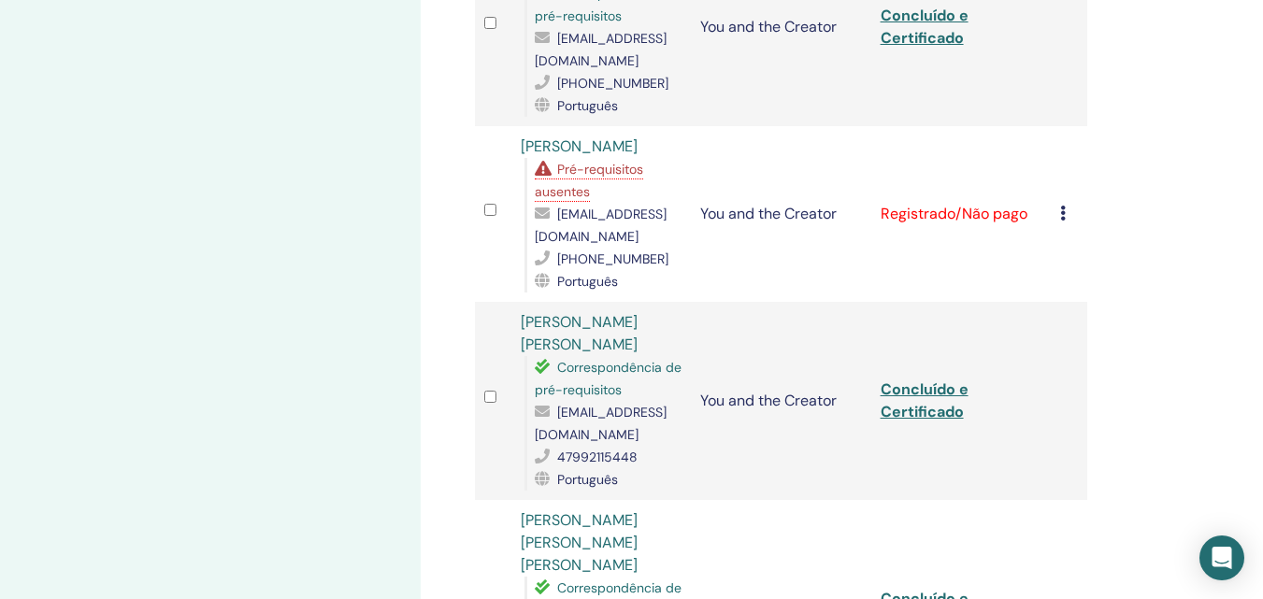
click at [622, 164] on span "Pré-requisitos ausentes" at bounding box center [589, 180] width 108 height 39
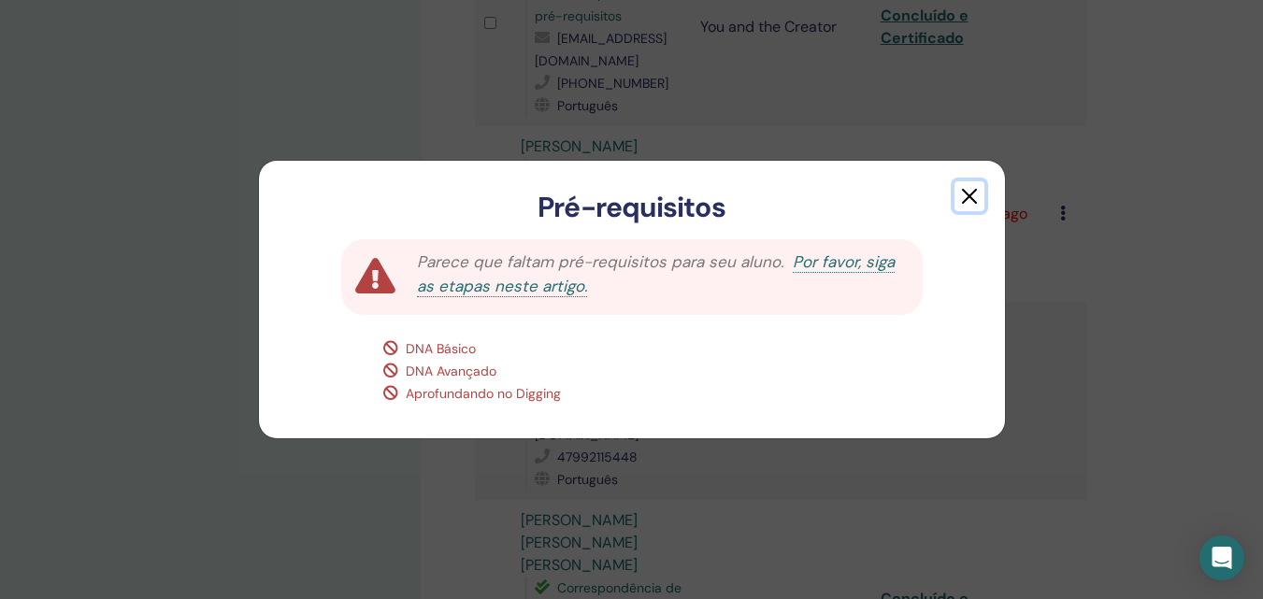
click at [968, 196] on button "button" at bounding box center [970, 196] width 30 height 30
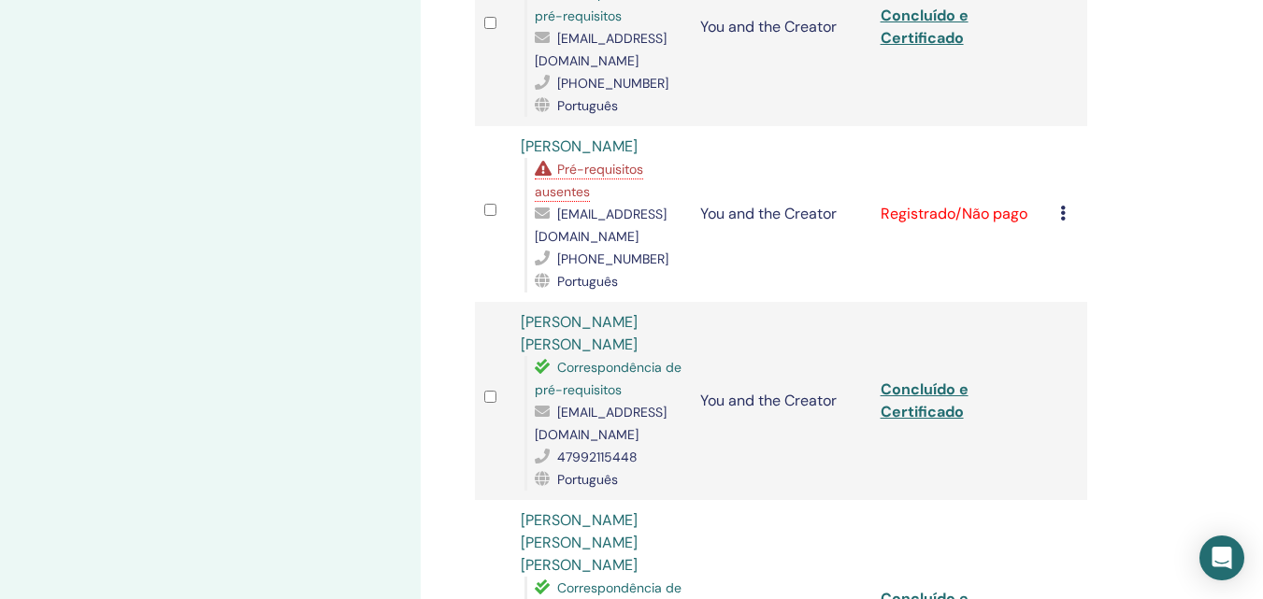
click at [1063, 210] on icon at bounding box center [1063, 213] width 6 height 15
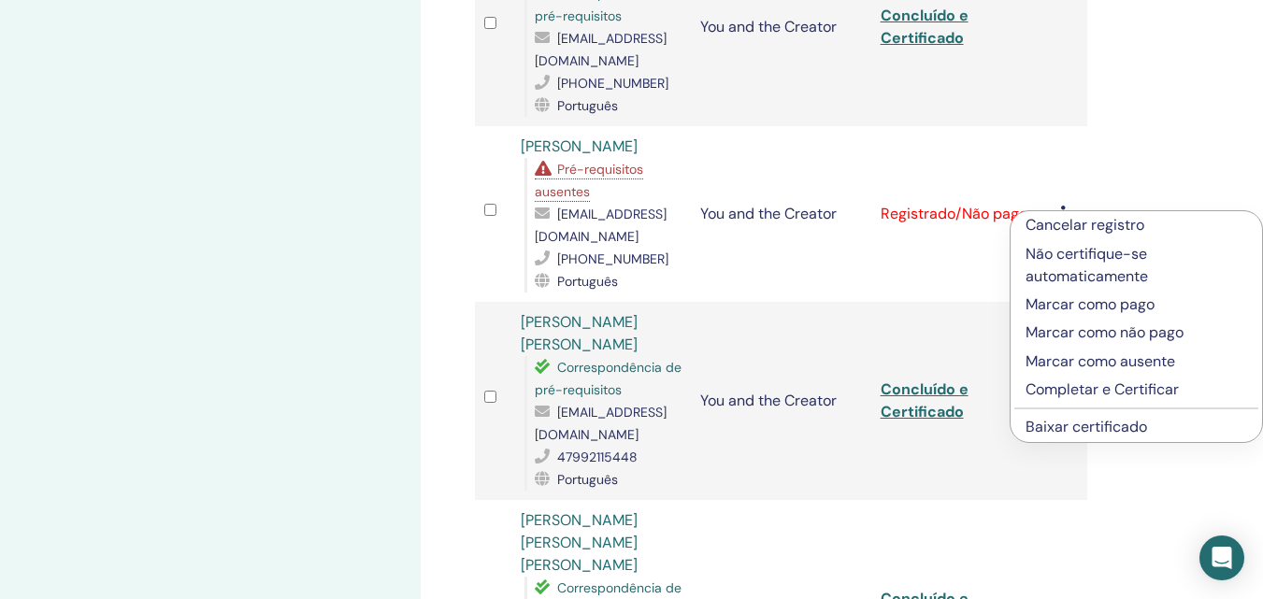
click at [1065, 229] on p "Cancelar registro" at bounding box center [1137, 225] width 222 height 22
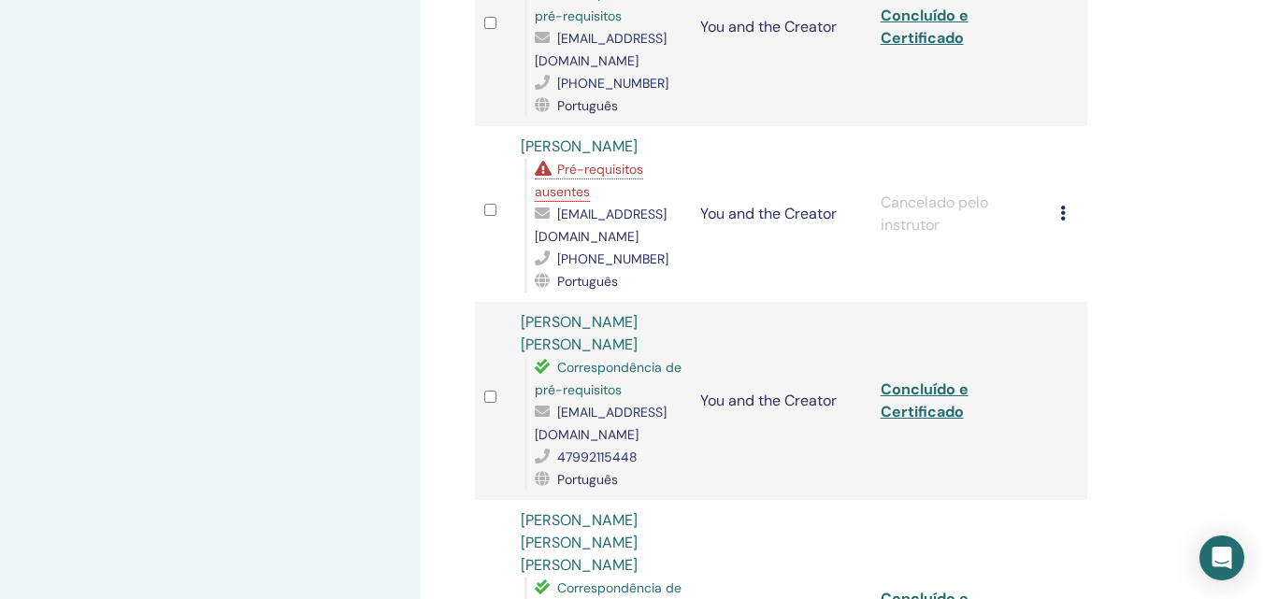
scroll to position [1870, 0]
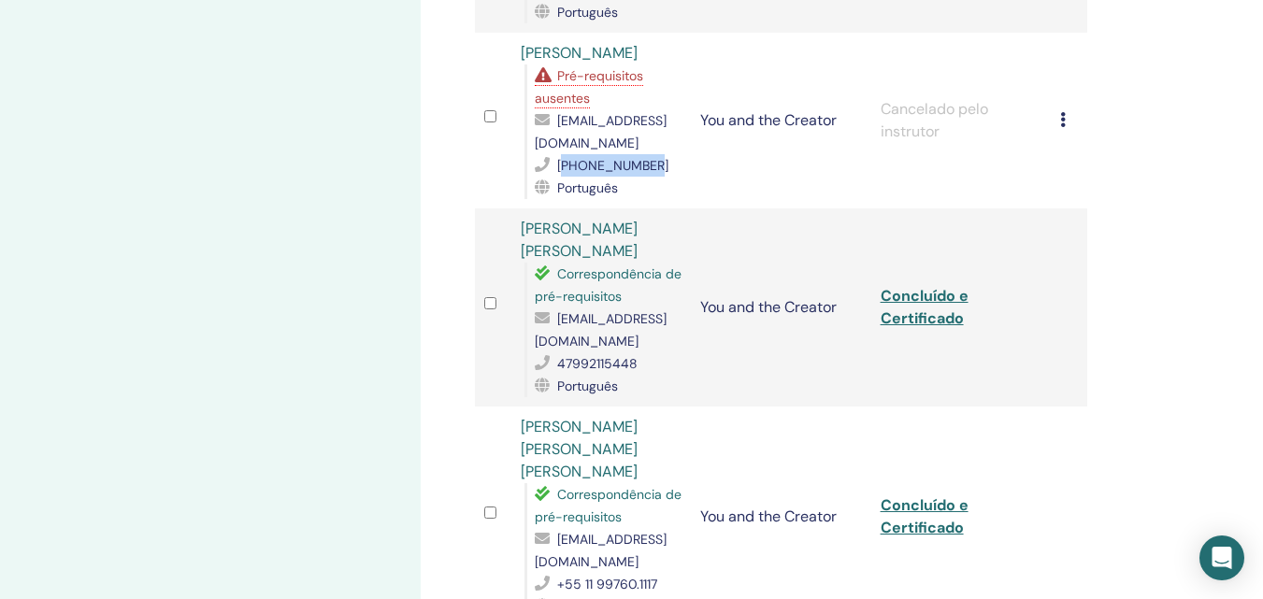
drag, startPoint x: 652, startPoint y: 164, endPoint x: 564, endPoint y: 161, distance: 87.9
click at [564, 161] on div "[PHONE_NUMBER]" at bounding box center [609, 165] width 148 height 22
copy span "393479126777"
click at [611, 168] on span "[PHONE_NUMBER]" at bounding box center [612, 165] width 111 height 17
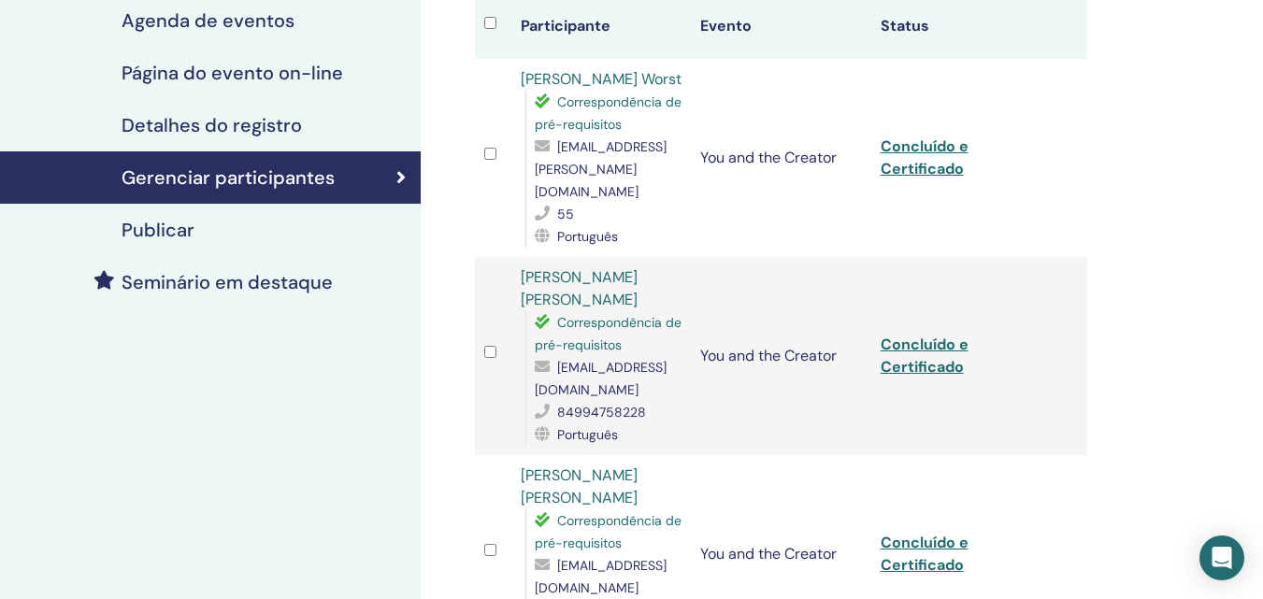
scroll to position [374, 0]
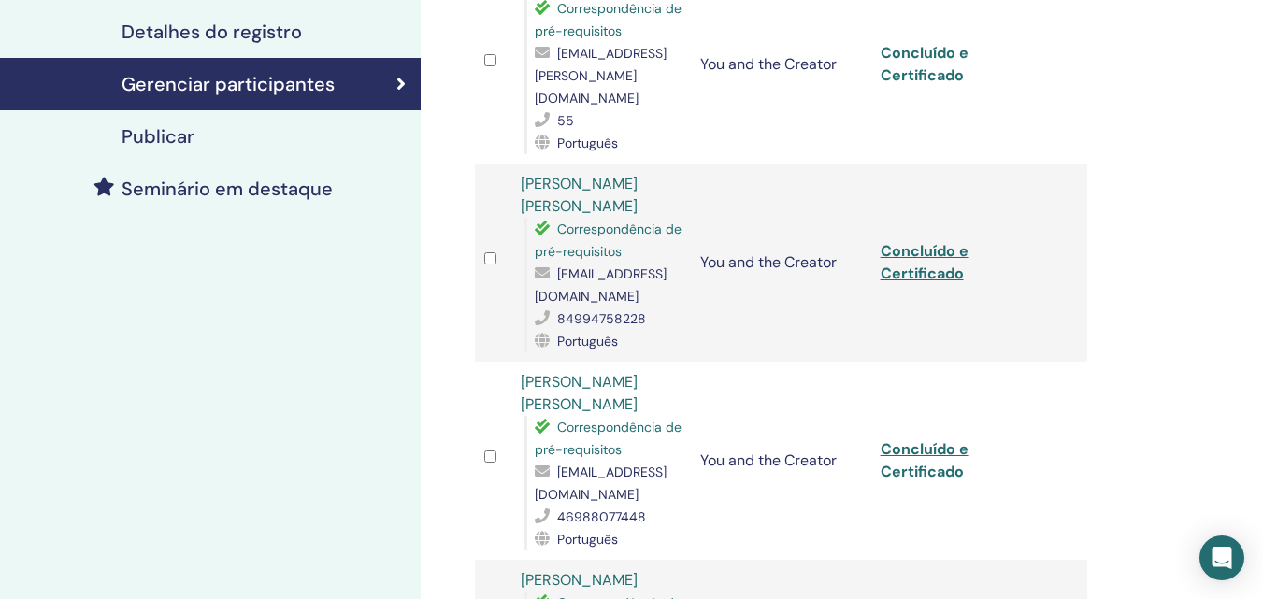
click at [932, 80] on link "Concluído e Certificado" at bounding box center [925, 64] width 88 height 42
click at [915, 246] on link "Concluído e Certificado" at bounding box center [925, 262] width 88 height 42
click at [915, 445] on link "Concluído e Certificado" at bounding box center [925, 461] width 88 height 42
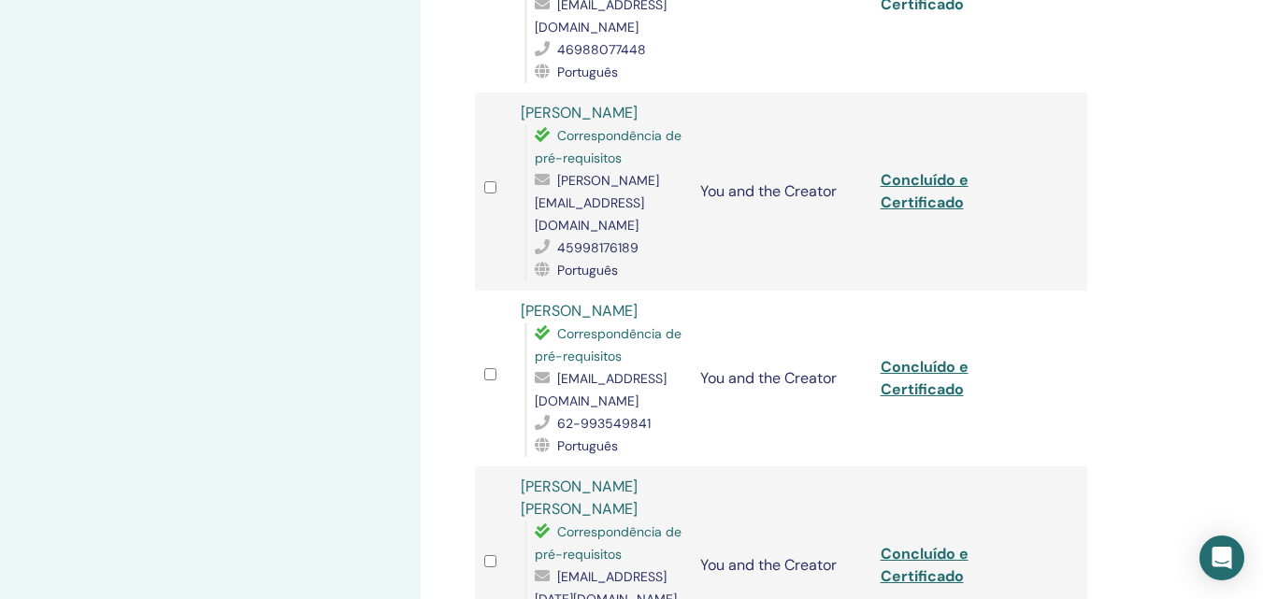
scroll to position [935, 0]
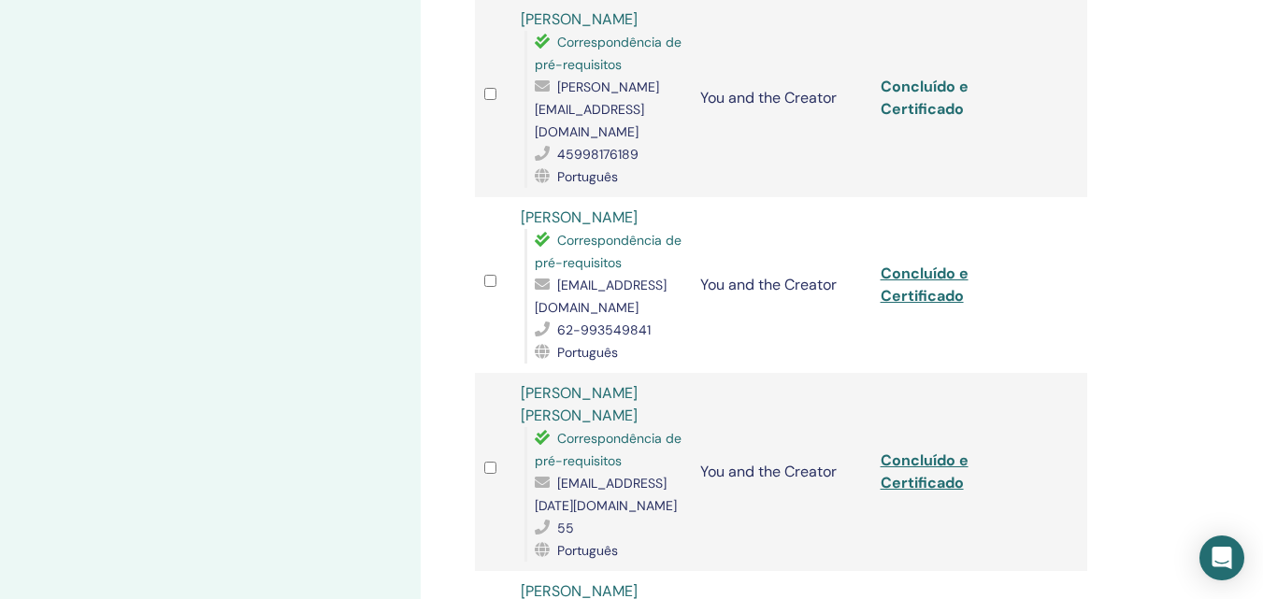
click at [902, 111] on link "Concluído e Certificado" at bounding box center [925, 98] width 88 height 42
click at [886, 298] on link "Concluído e Certificado" at bounding box center [925, 285] width 88 height 42
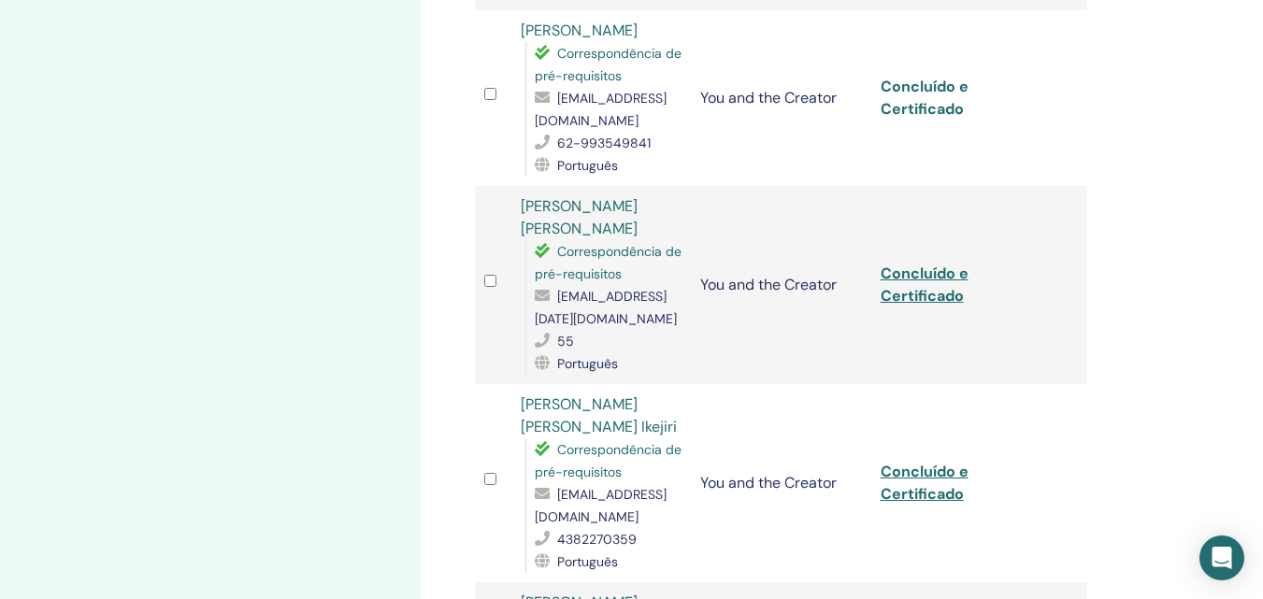
scroll to position [1216, 0]
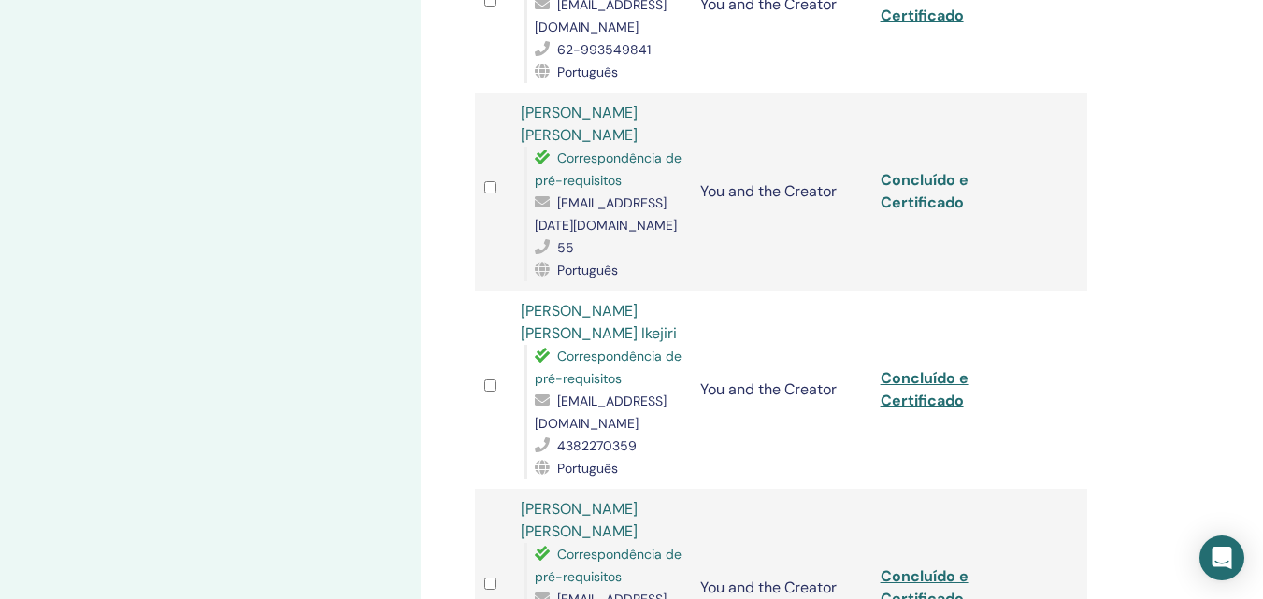
click at [936, 200] on link "Concluído e Certificado" at bounding box center [925, 191] width 88 height 42
click at [881, 392] on link "Concluído e Certificado" at bounding box center [925, 389] width 88 height 42
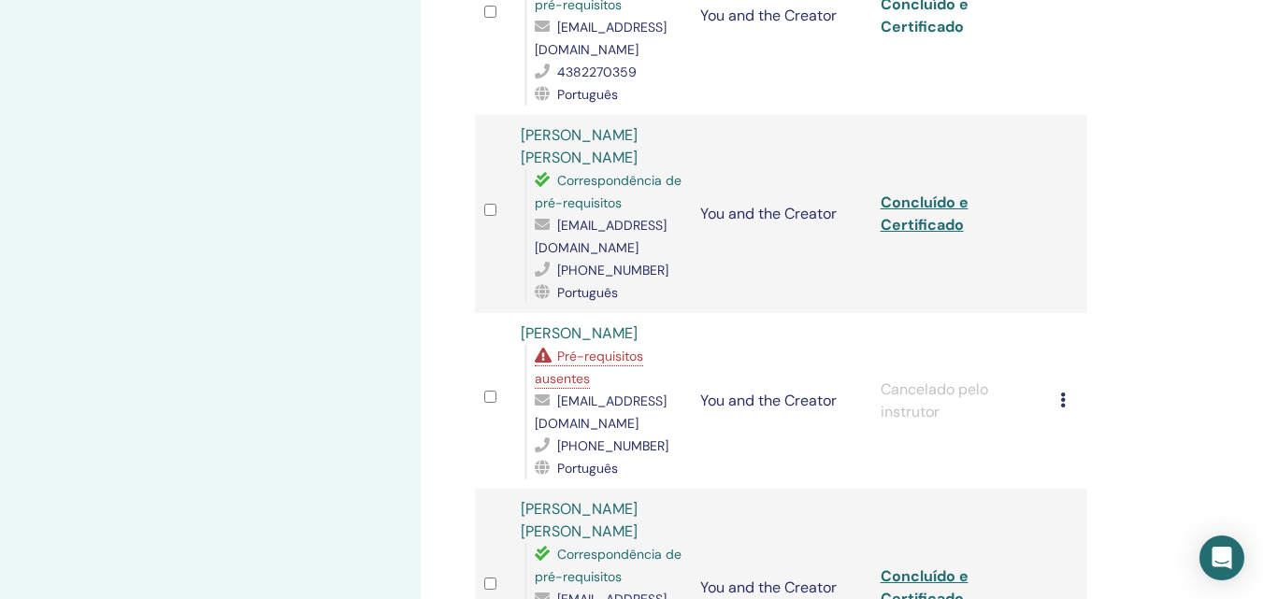
scroll to position [1683, 0]
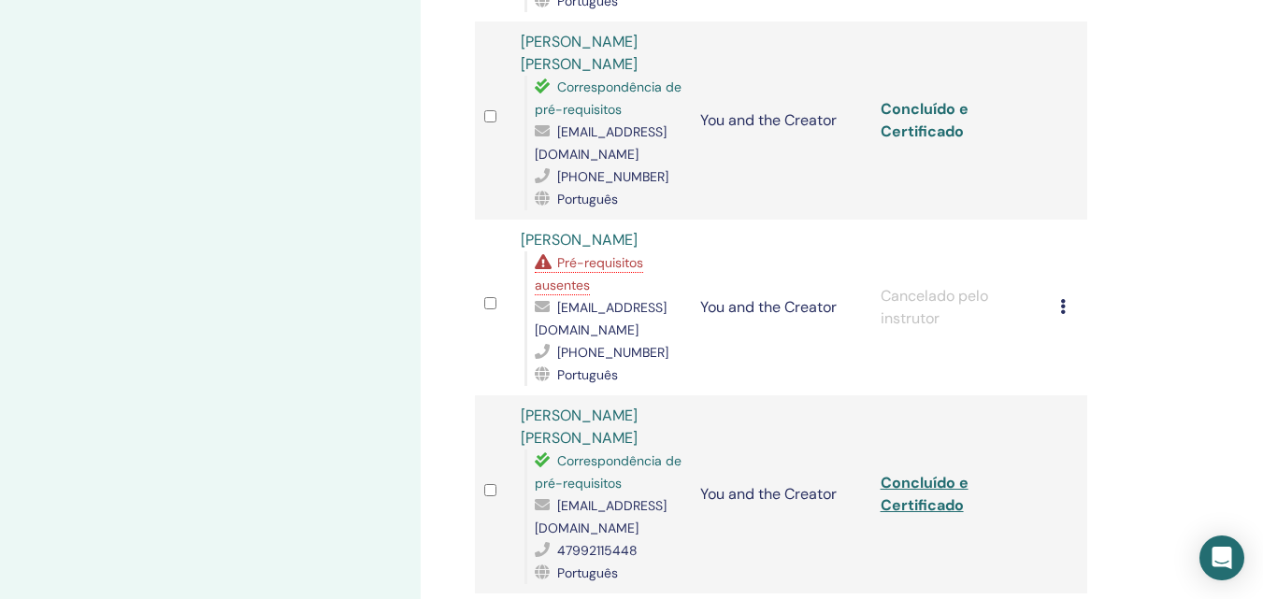
click at [938, 127] on link "Concluído e Certificado" at bounding box center [925, 120] width 88 height 42
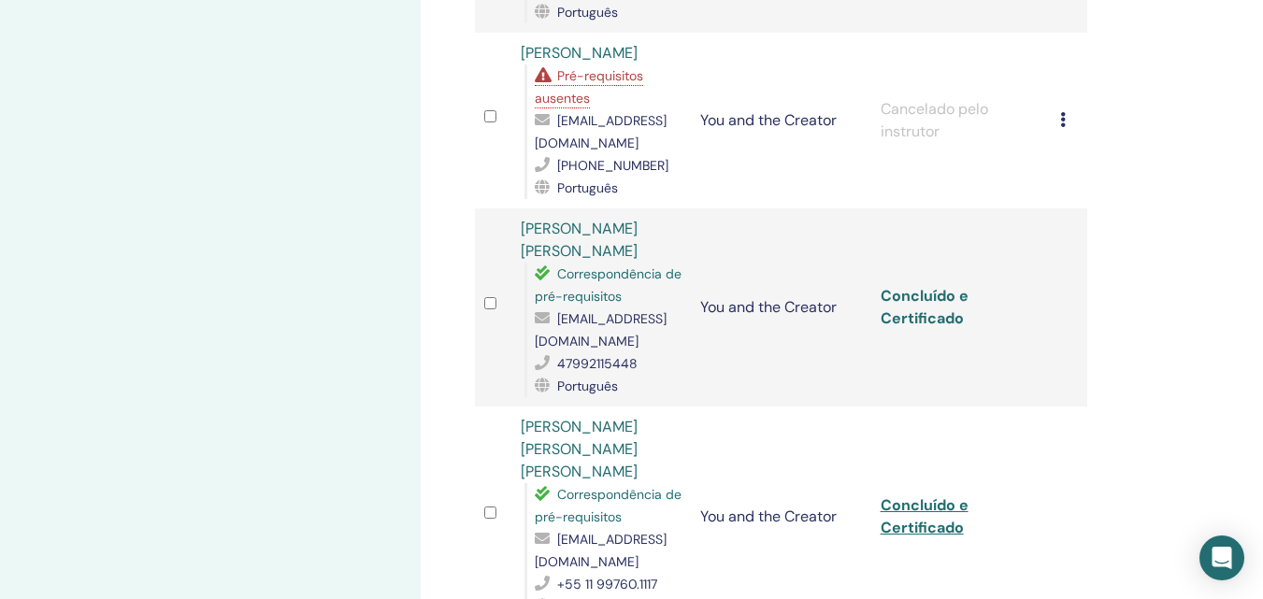
click at [886, 295] on link "Concluído e Certificado" at bounding box center [925, 307] width 88 height 42
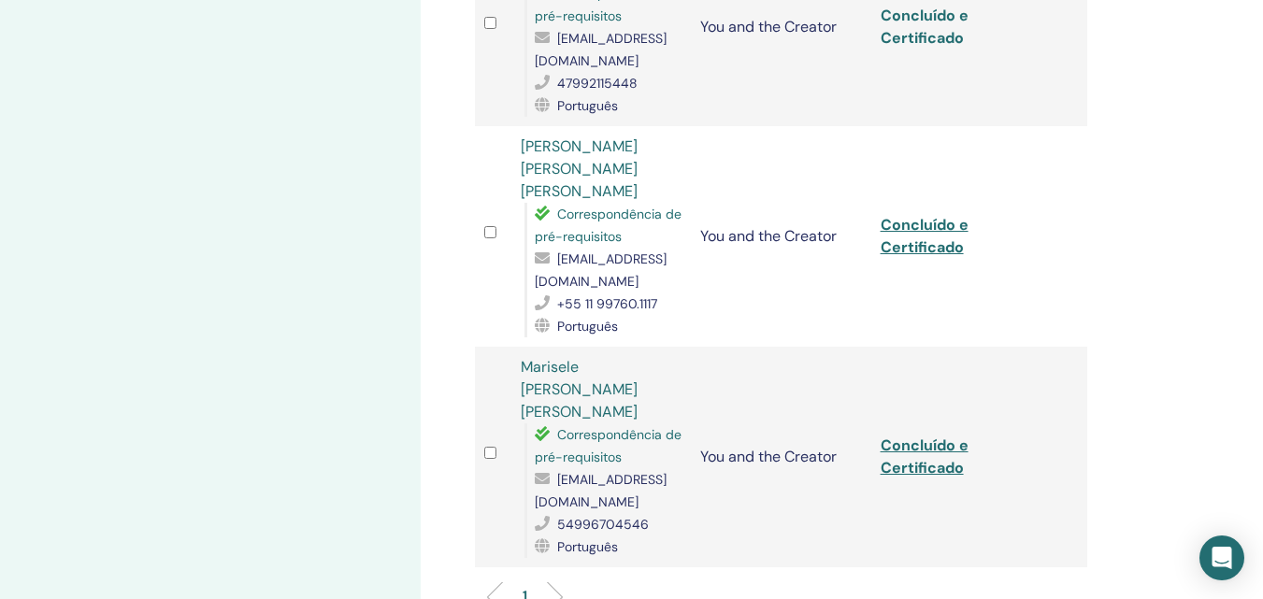
scroll to position [2244, 0]
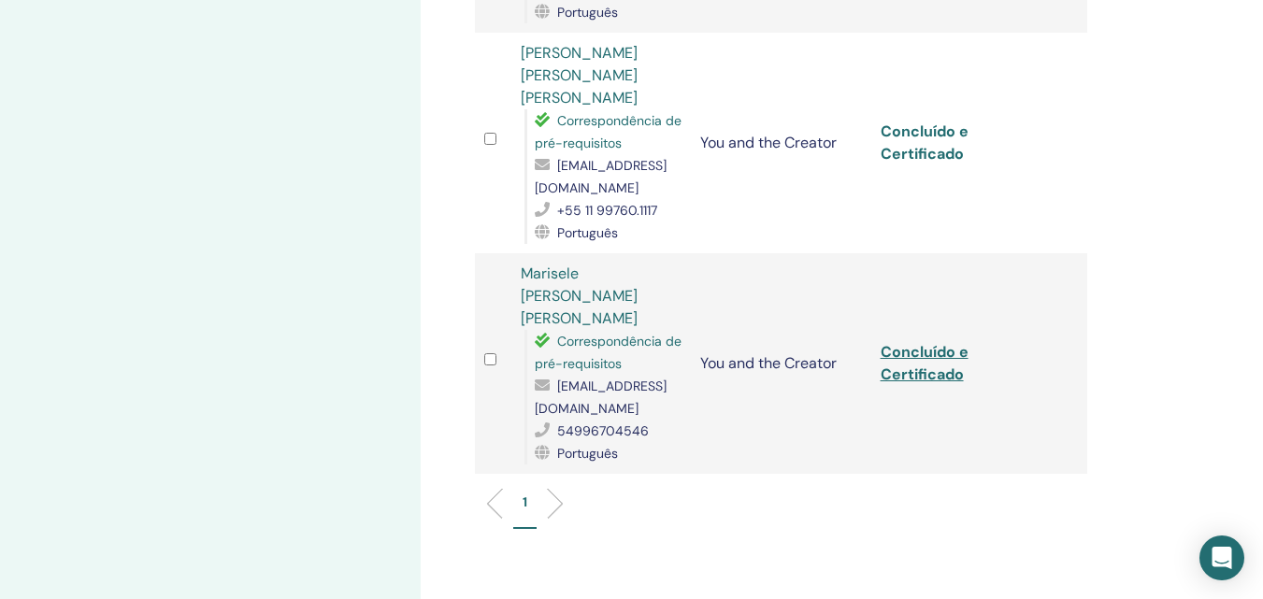
click at [902, 137] on link "Concluído e Certificado" at bounding box center [925, 143] width 88 height 42
click at [886, 342] on link "Concluído e Certificado" at bounding box center [925, 363] width 88 height 42
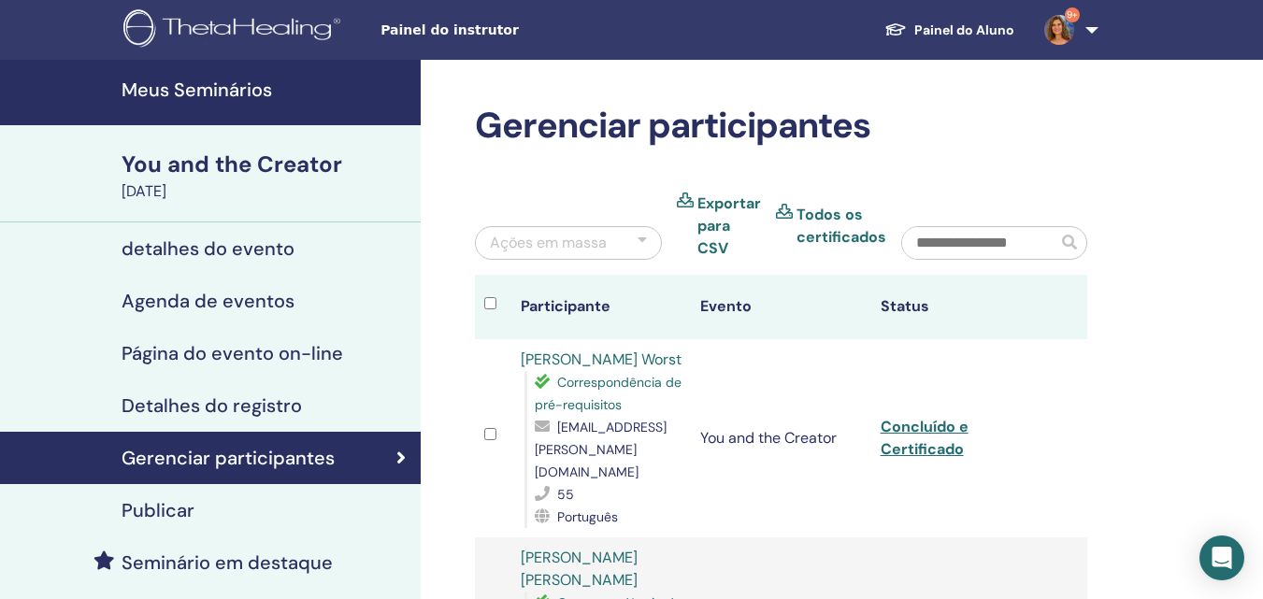
scroll to position [281, 0]
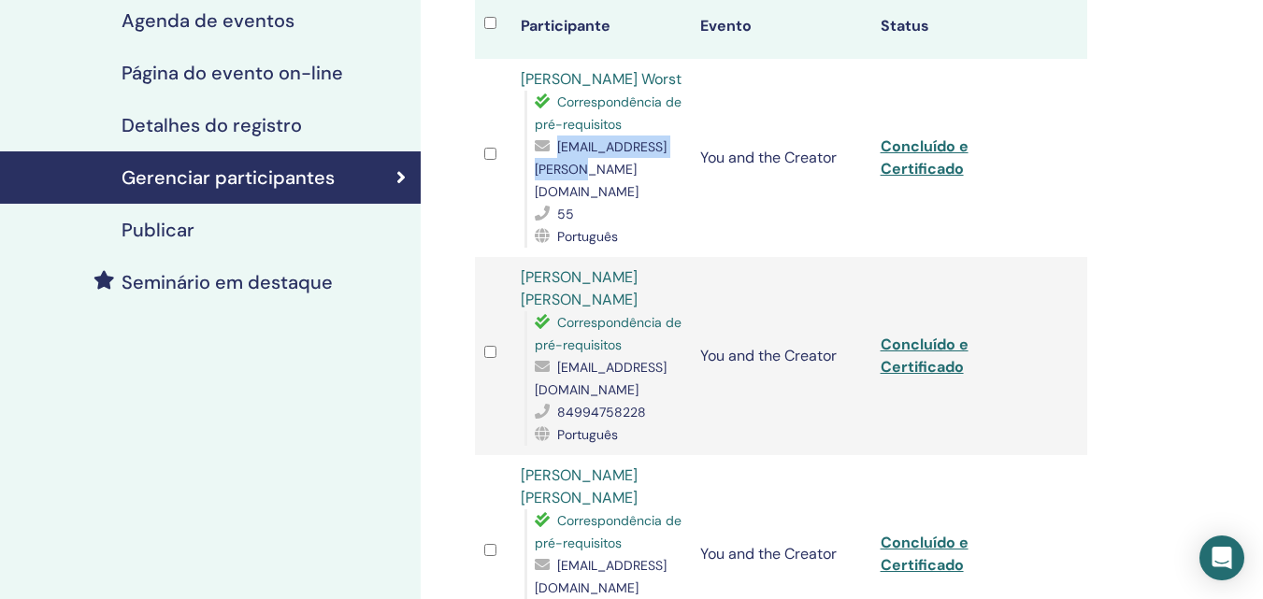
drag, startPoint x: 536, startPoint y: 189, endPoint x: 689, endPoint y: 189, distance: 153.4
click at [667, 189] on span "adv.jamerson@gmail.com" at bounding box center [601, 169] width 132 height 62
copy span "adv.jamerson@gmail.com"
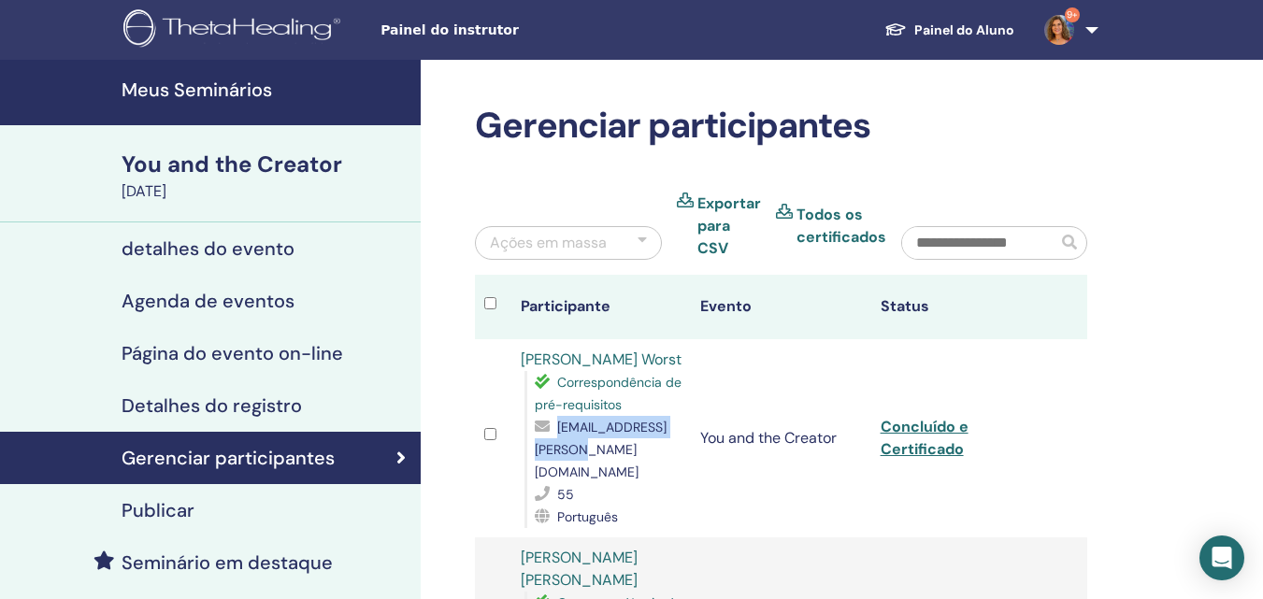
click at [166, 94] on h4 "Meus Seminários" at bounding box center [266, 90] width 288 height 22
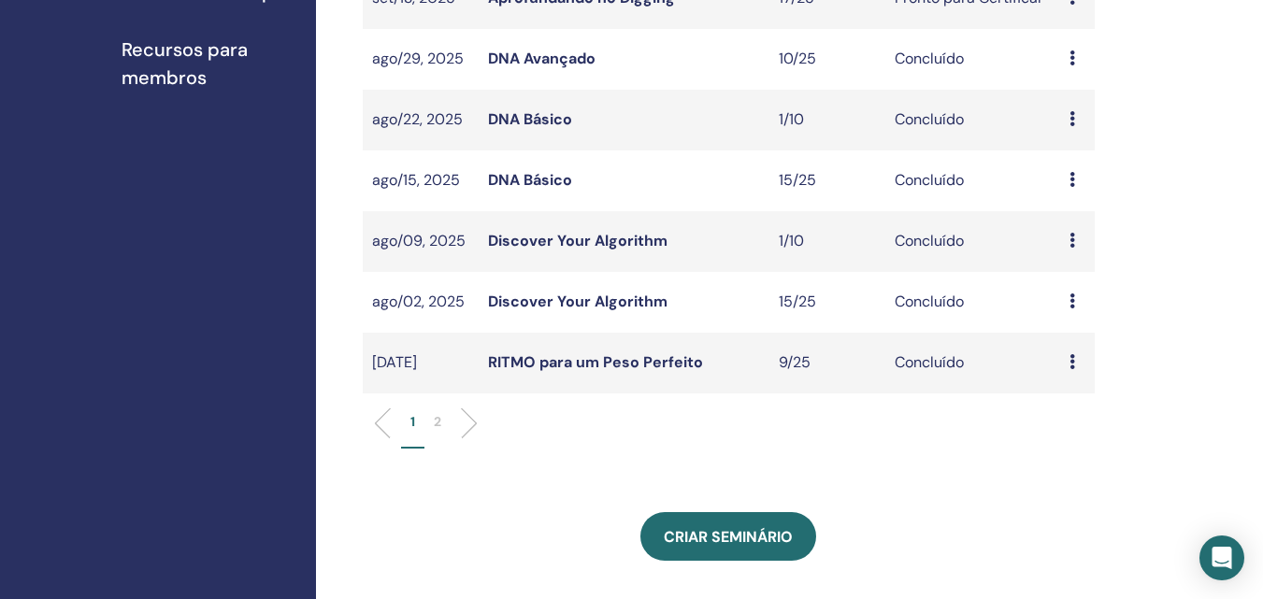
scroll to position [655, 0]
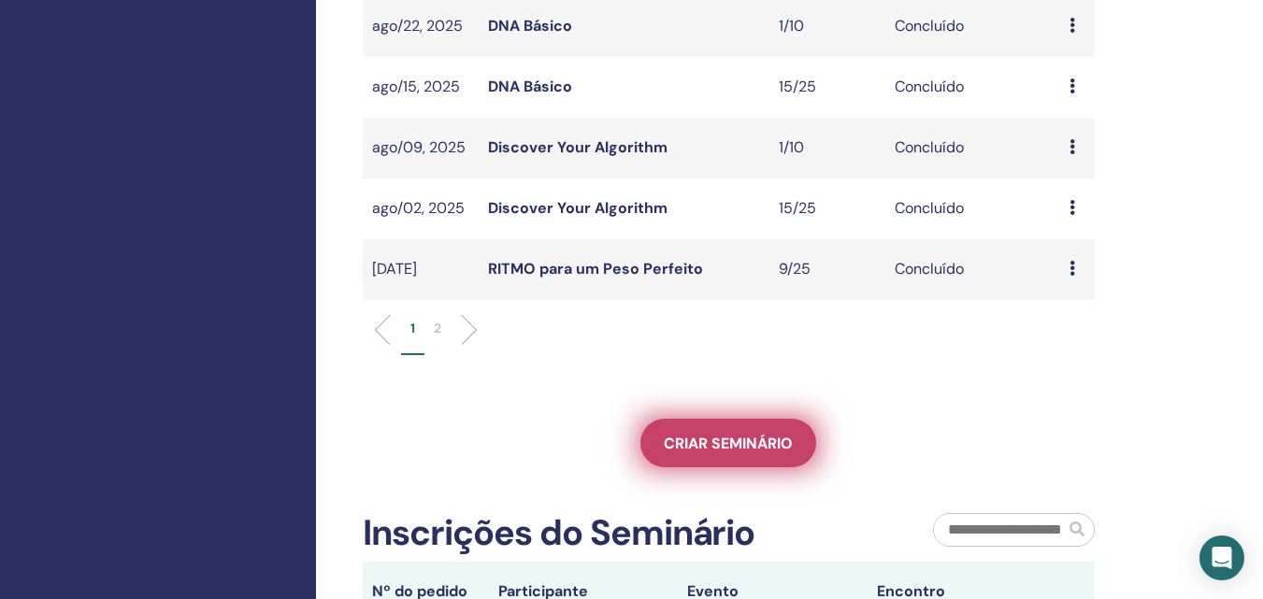
click at [772, 449] on span "Criar seminário" at bounding box center [728, 444] width 129 height 20
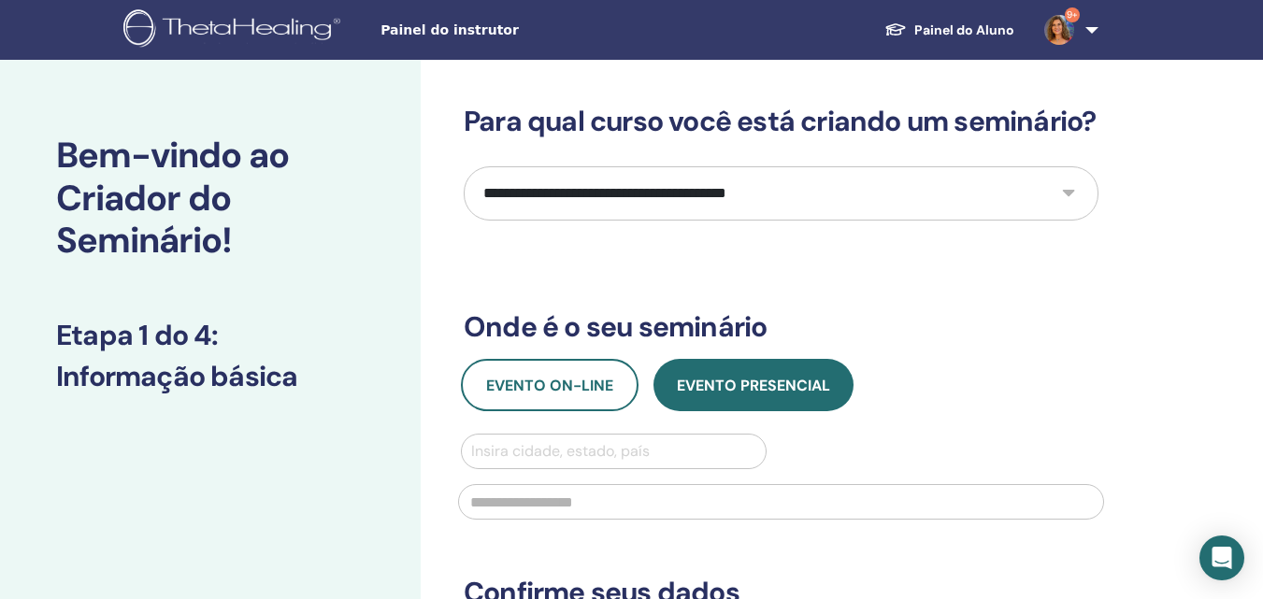
scroll to position [94, 0]
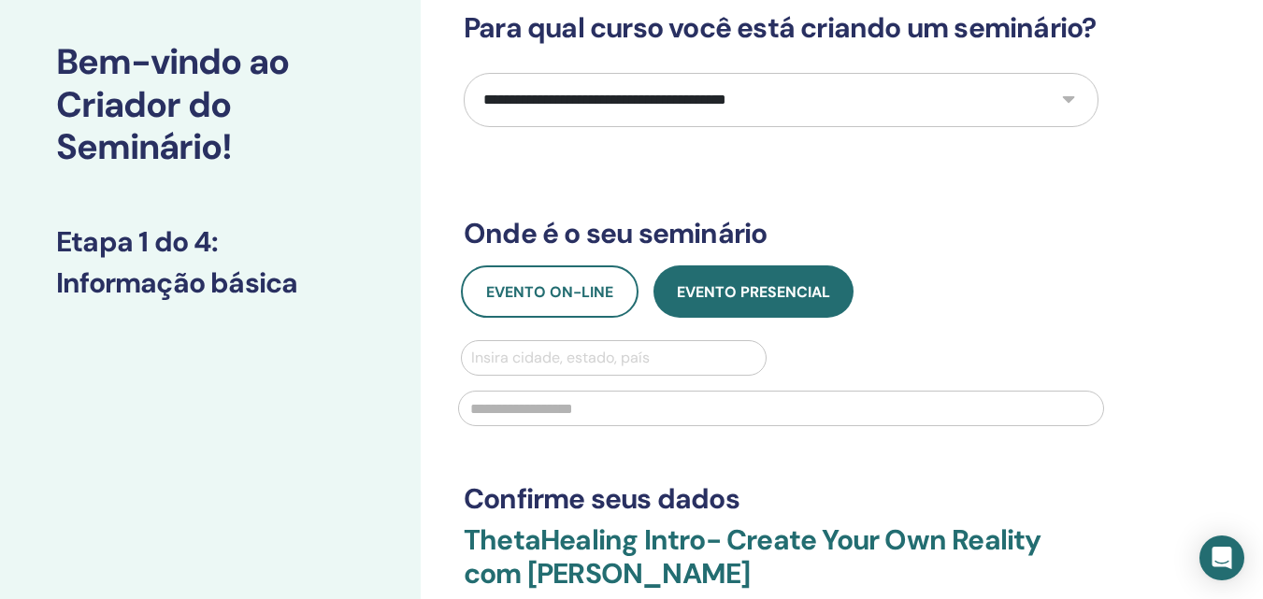
click at [713, 127] on select "**********" at bounding box center [781, 100] width 635 height 54
select select "*"
click at [464, 107] on select "**********" at bounding box center [781, 100] width 635 height 54
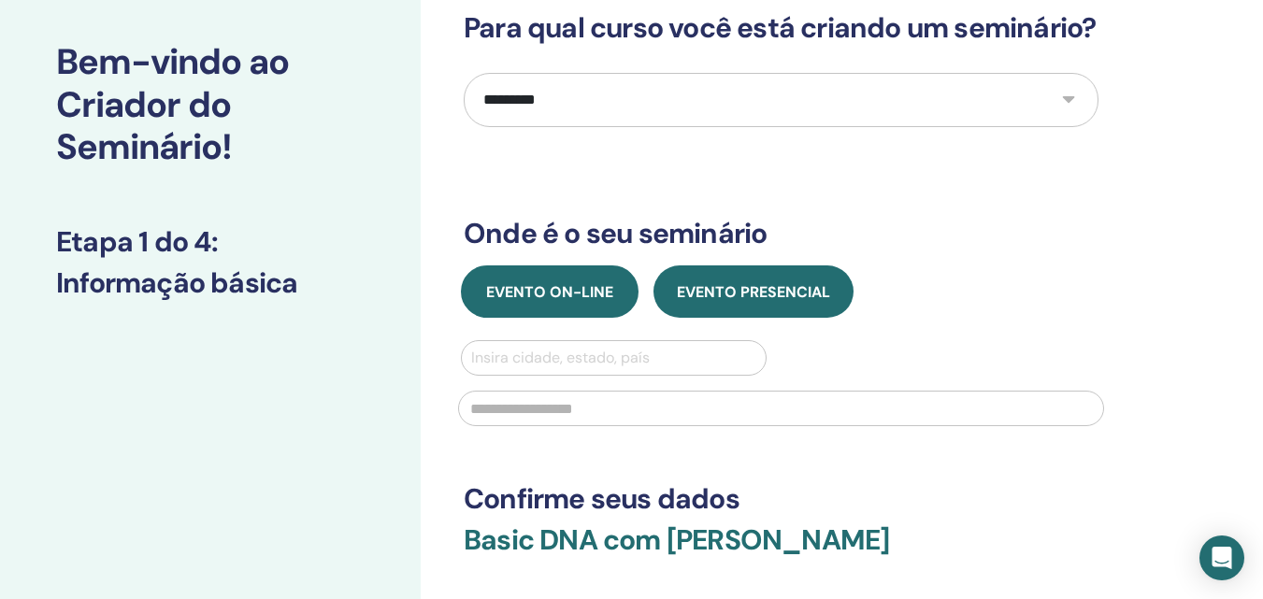
click at [554, 302] on span "Evento on-line" at bounding box center [549, 292] width 127 height 20
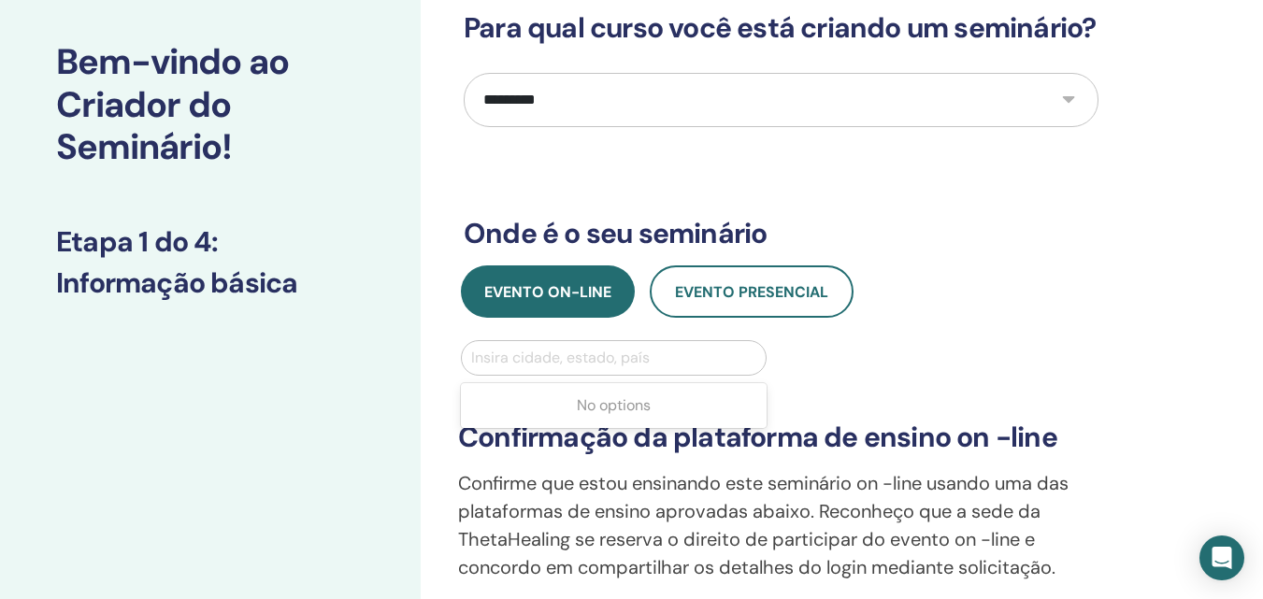
click at [595, 371] on div at bounding box center [613, 358] width 285 height 26
type input "*****"
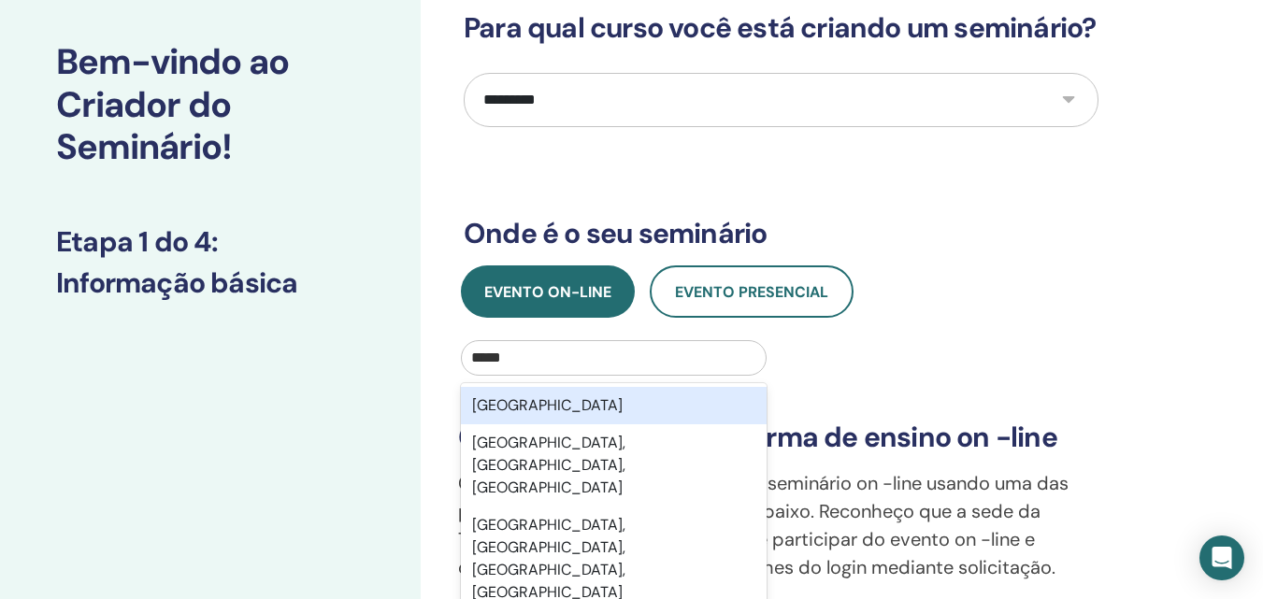
click at [585, 425] on div "Brasil" at bounding box center [614, 405] width 306 height 37
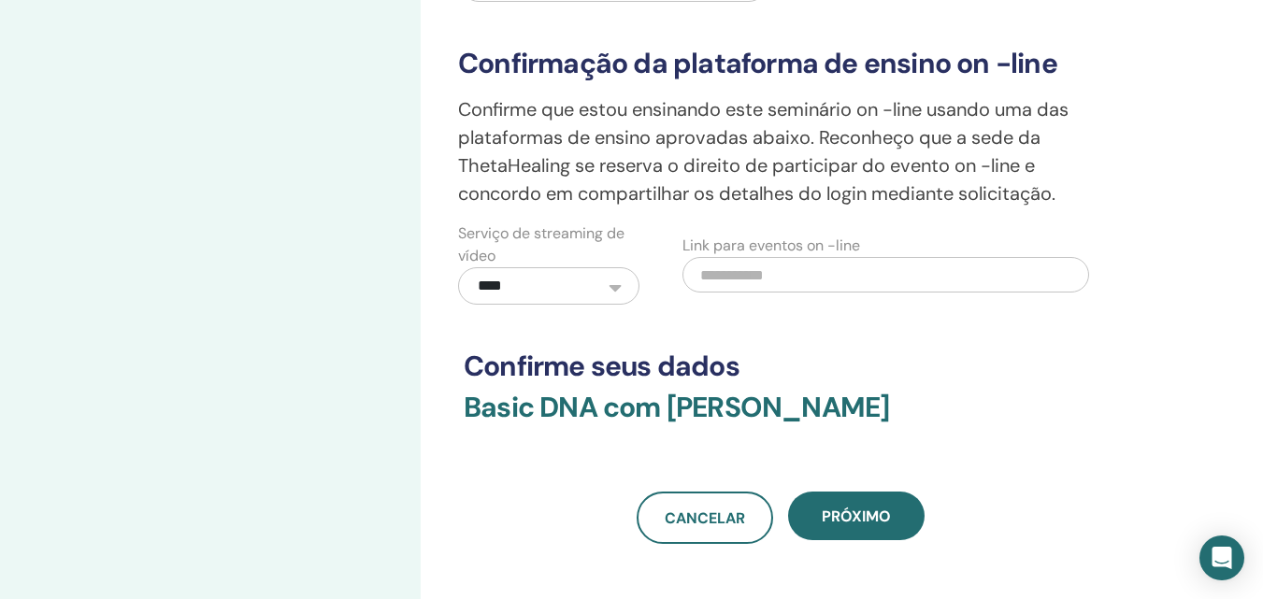
scroll to position [655, 0]
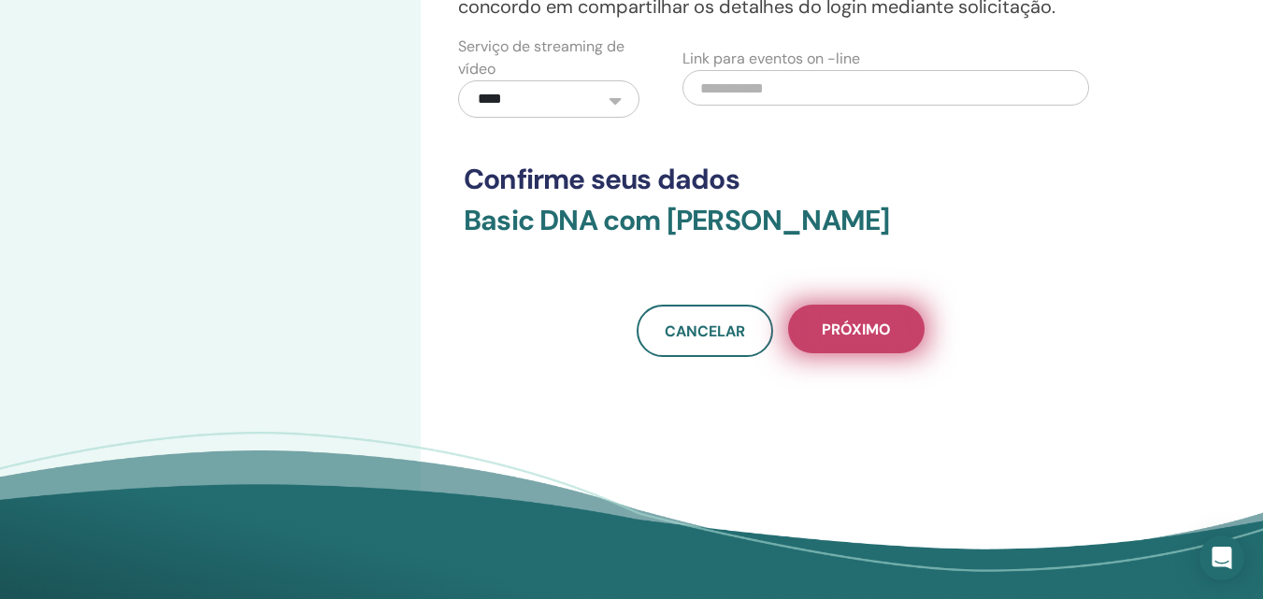
click at [865, 339] on span "Próximo" at bounding box center [856, 330] width 69 height 20
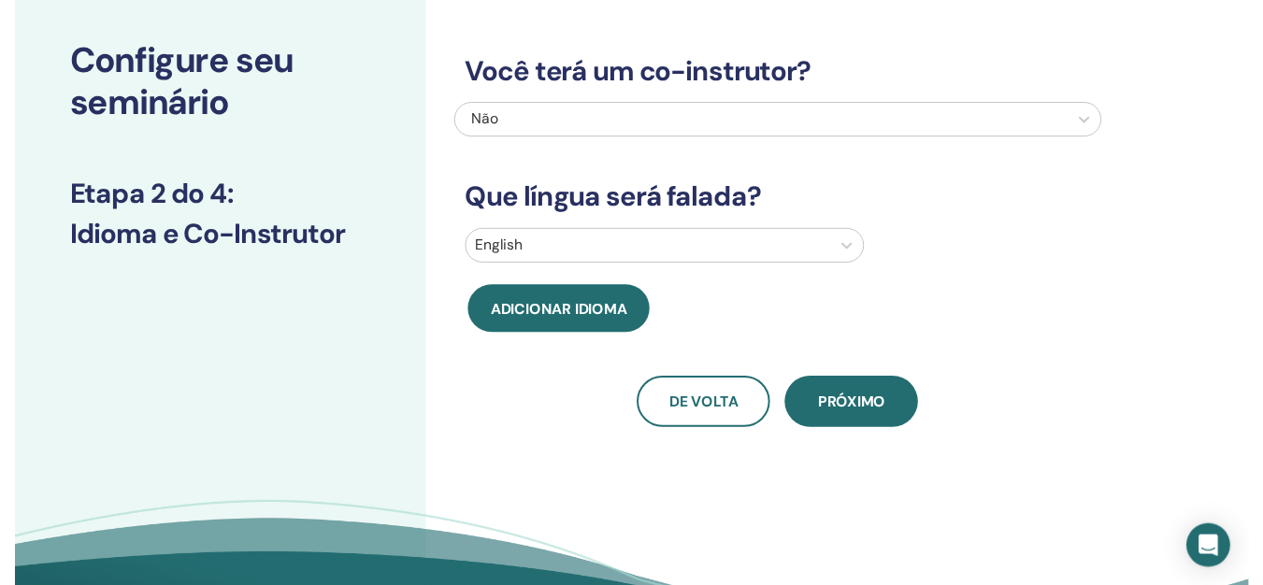
scroll to position [281, 0]
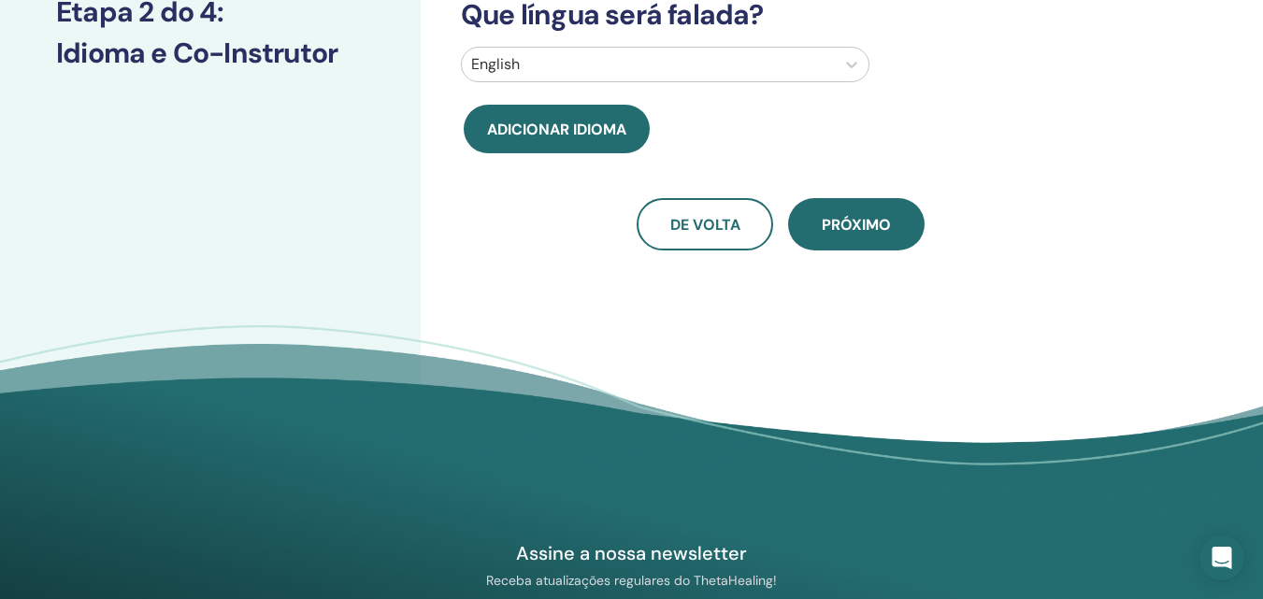
click at [678, 63] on div at bounding box center [648, 64] width 354 height 26
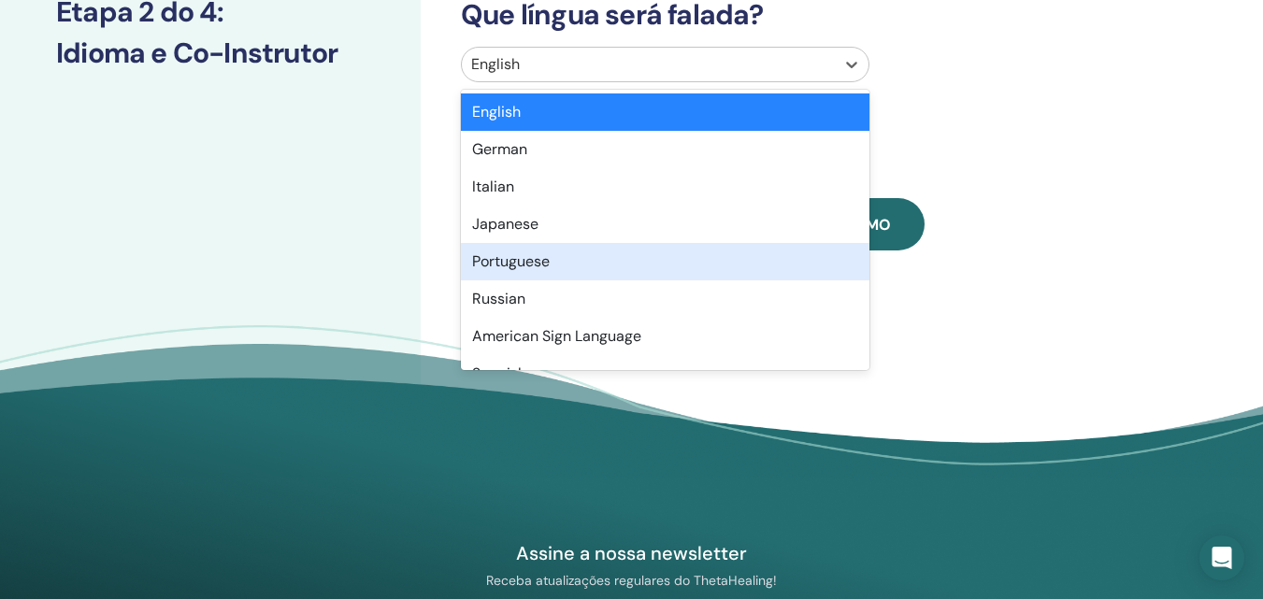
click at [606, 263] on div "Portuguese" at bounding box center [665, 261] width 409 height 37
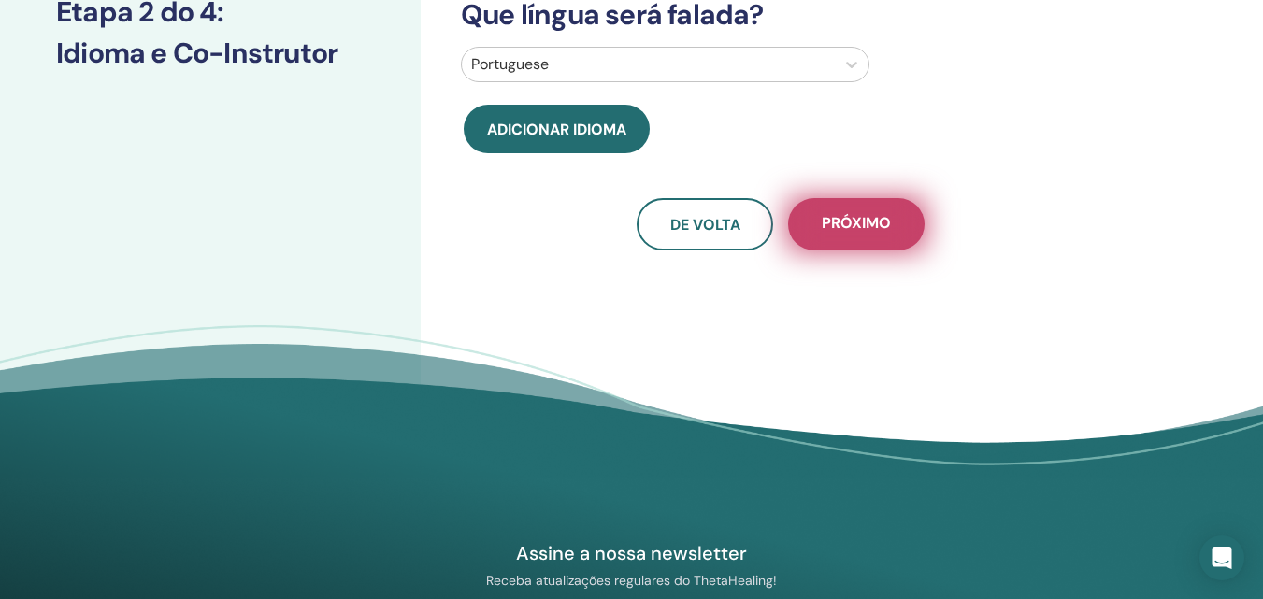
click at [866, 227] on span "Próximo" at bounding box center [856, 224] width 69 height 23
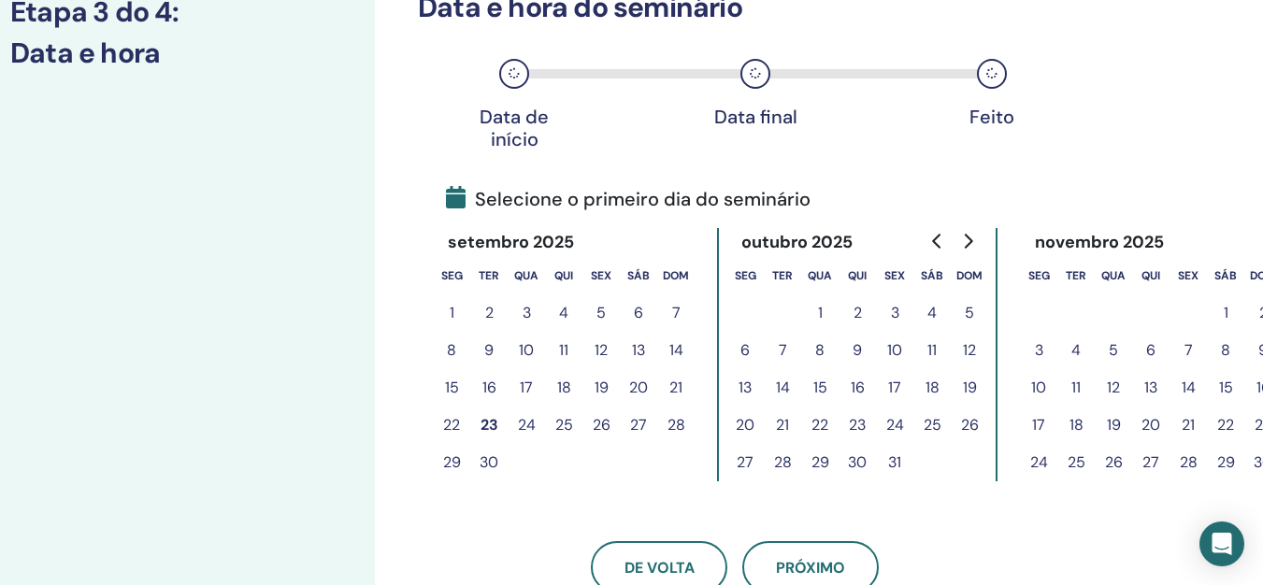
scroll to position [281, 65]
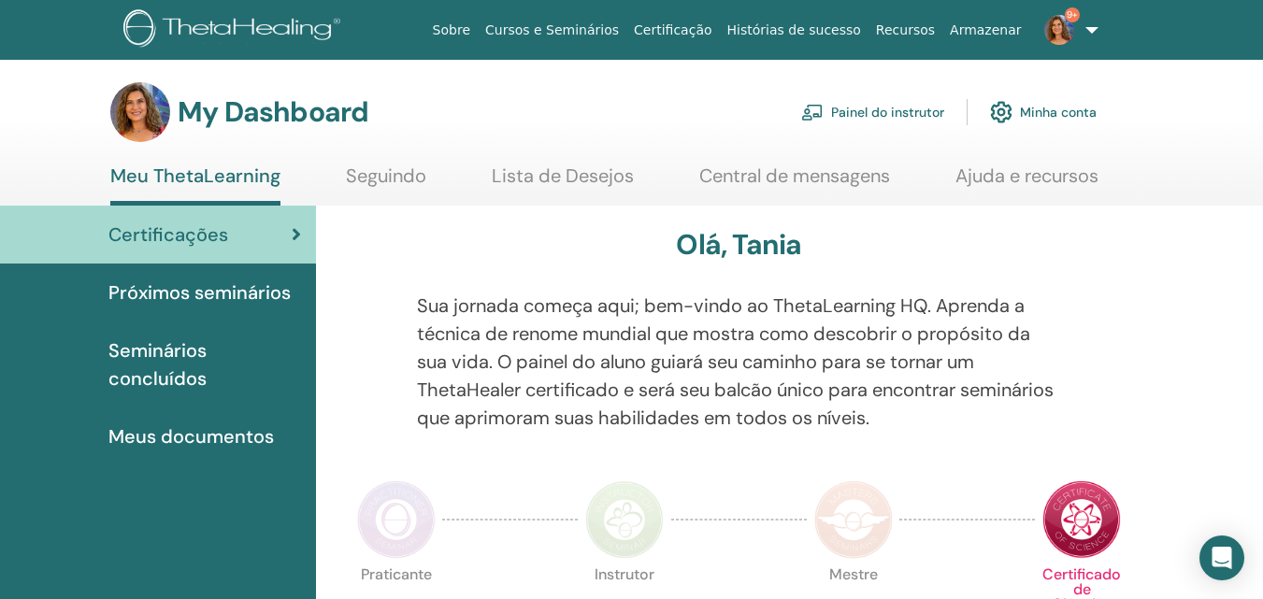
click at [861, 108] on link "Painel do instrutor" at bounding box center [872, 112] width 143 height 41
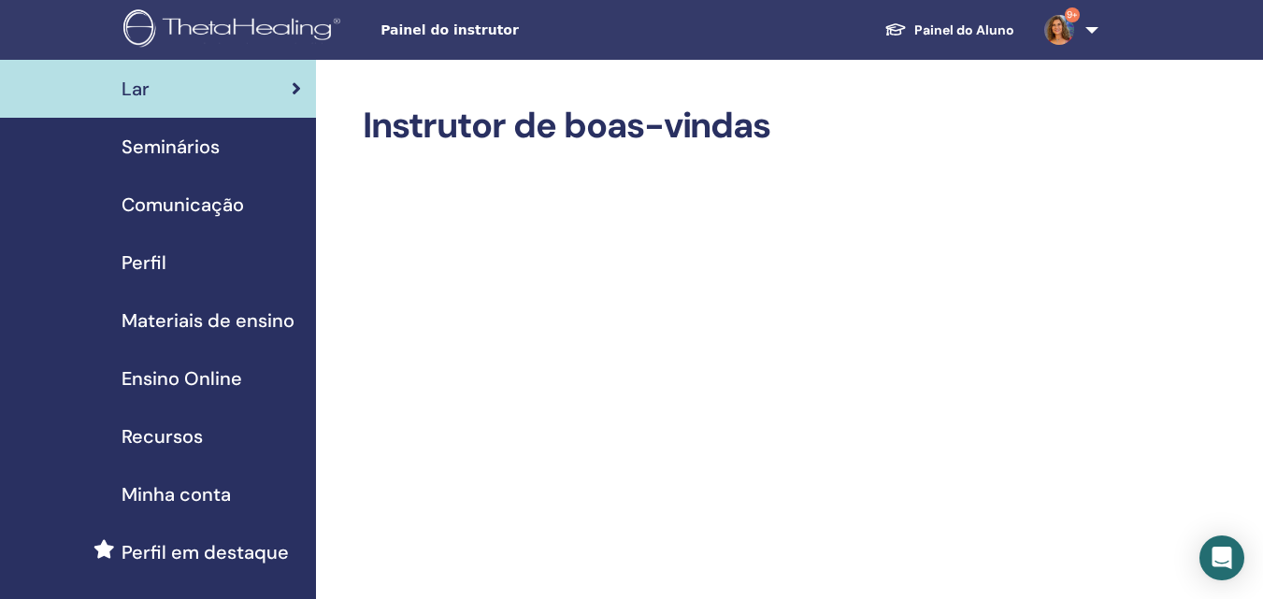
click at [198, 142] on span "Seminários" at bounding box center [171, 147] width 98 height 28
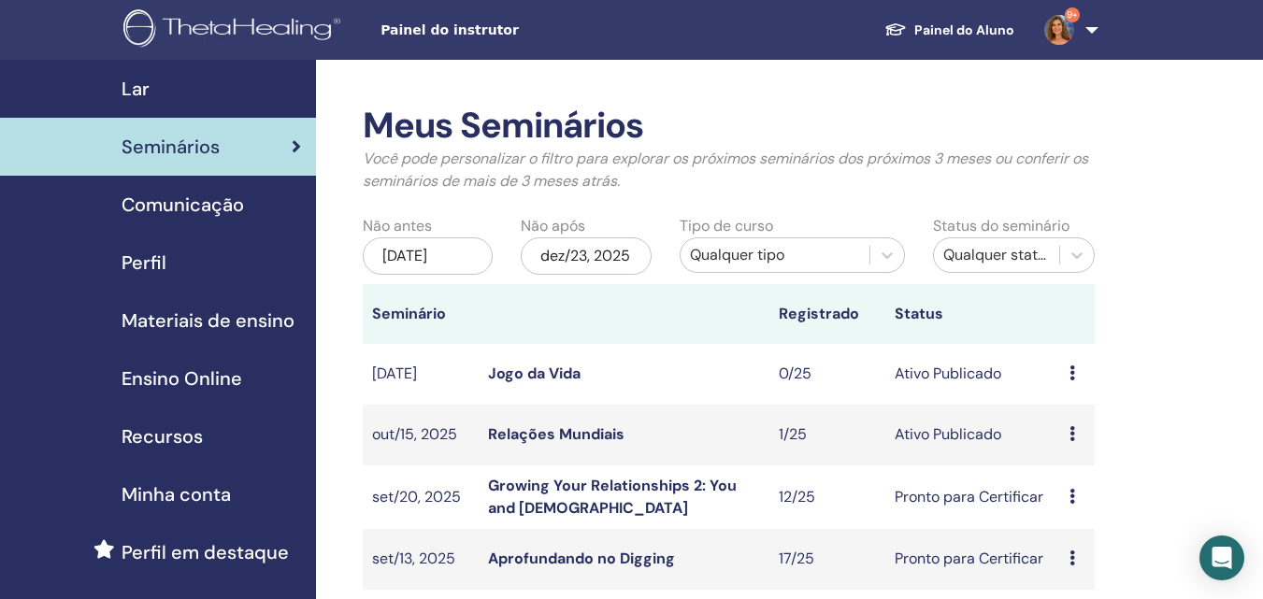
scroll to position [374, 0]
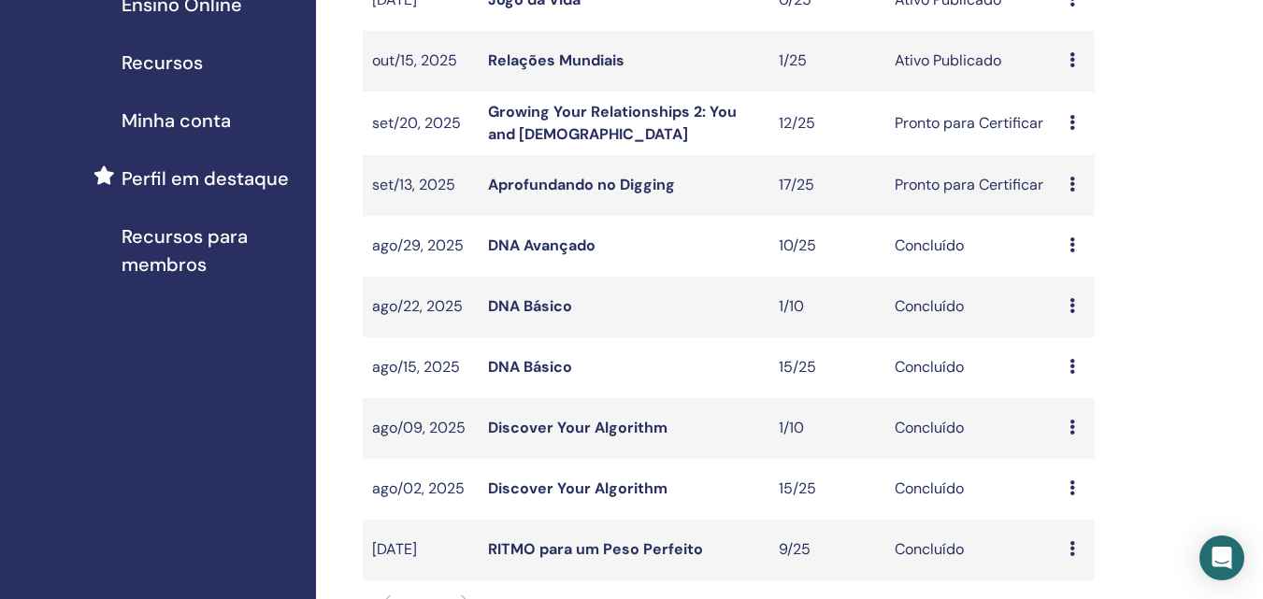
click at [526, 240] on link "DNA Avançado" at bounding box center [542, 246] width 108 height 20
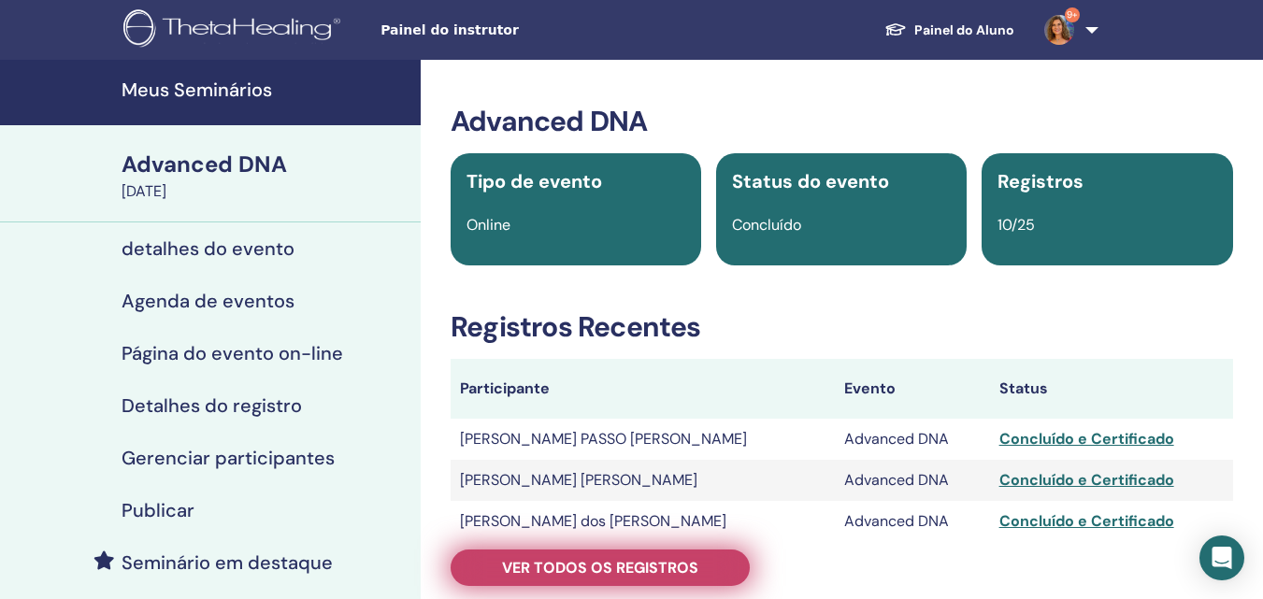
click at [656, 562] on span "Ver todos os registros" at bounding box center [600, 568] width 196 height 20
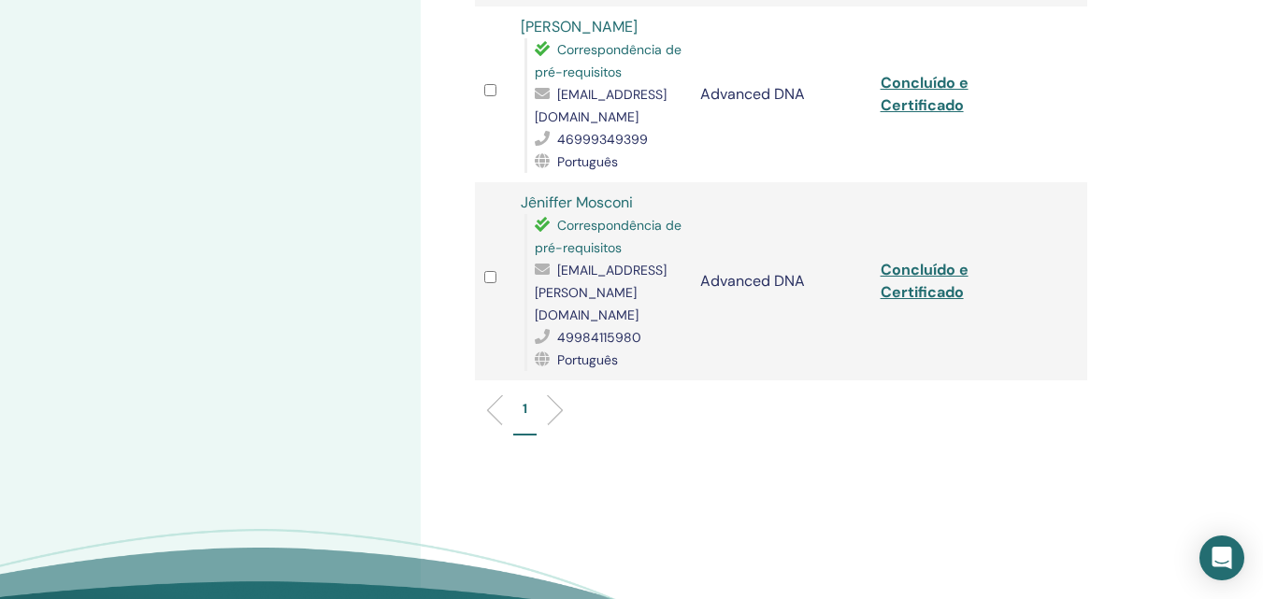
scroll to position [1777, 0]
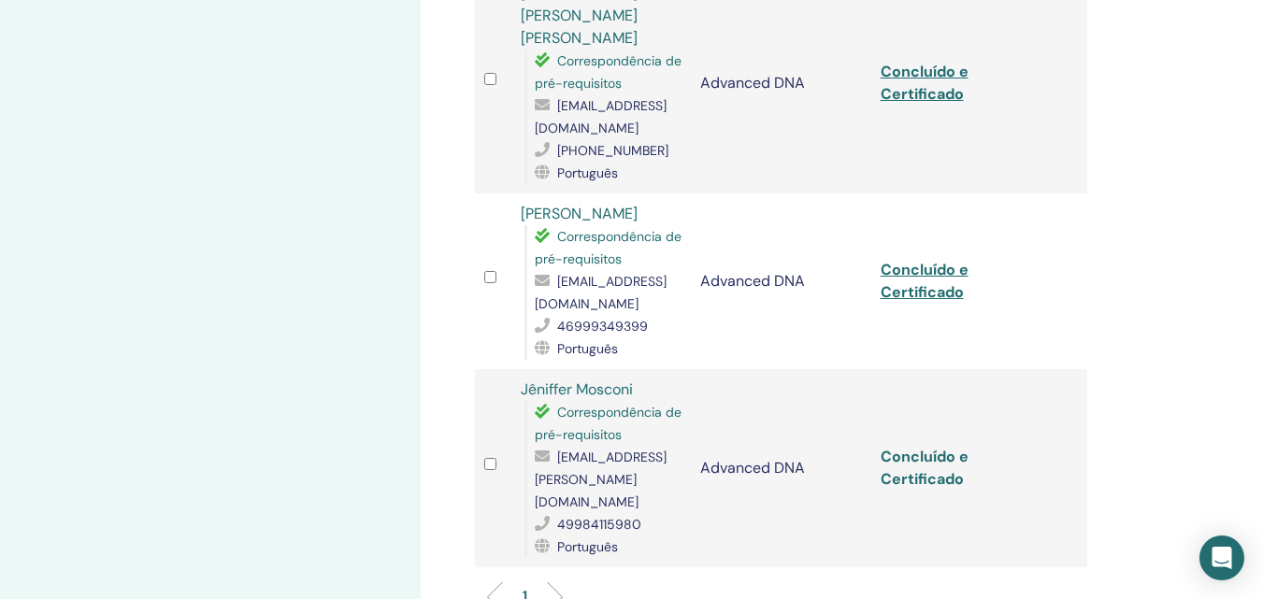
click at [907, 447] on link "Concluído e Certificado" at bounding box center [925, 468] width 88 height 42
